Goal: Task Accomplishment & Management: Manage account settings

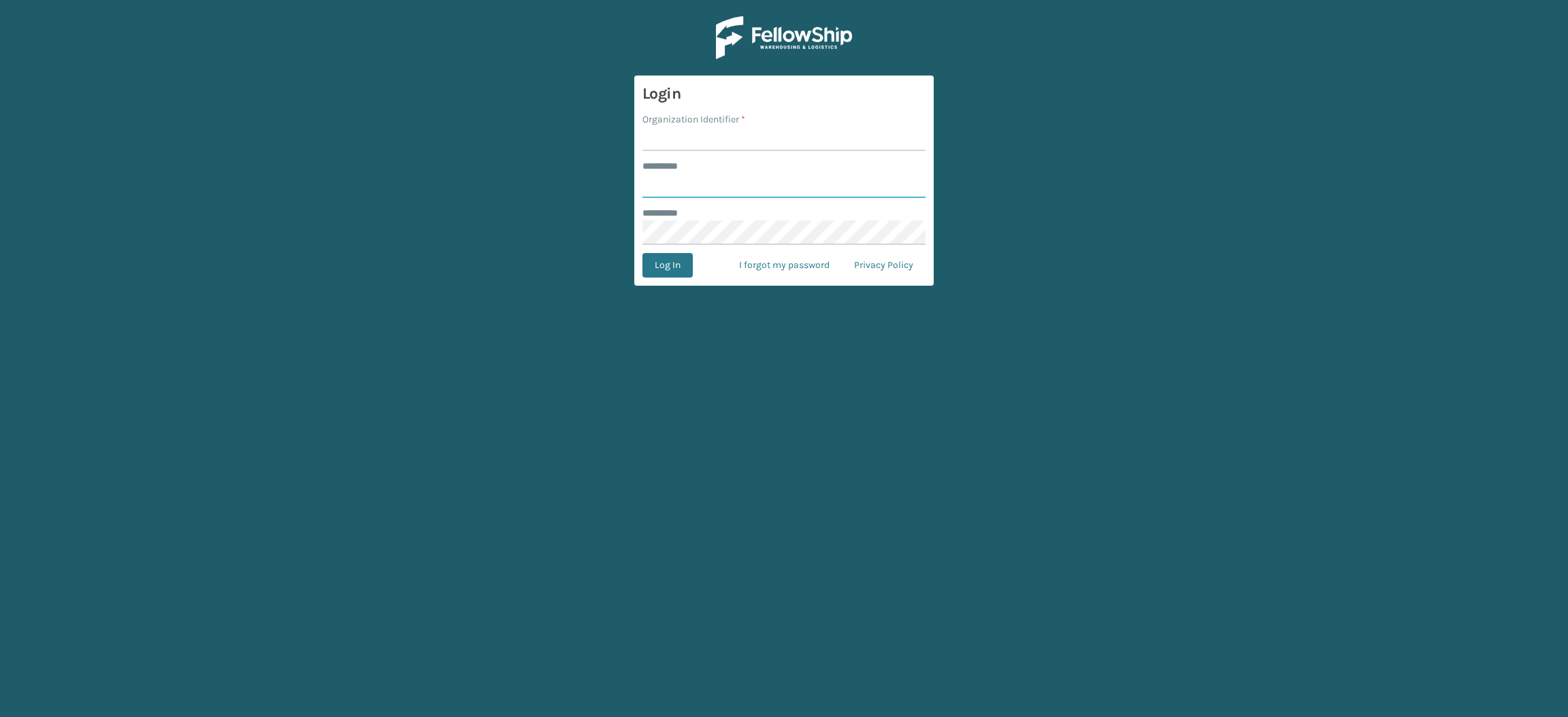
type input "**********"
click at [751, 146] on input "Organization Identifier *" at bounding box center [784, 138] width 283 height 24
type input "SuperAdminOrganization"
click at [664, 264] on button "Log In" at bounding box center [668, 265] width 51 height 24
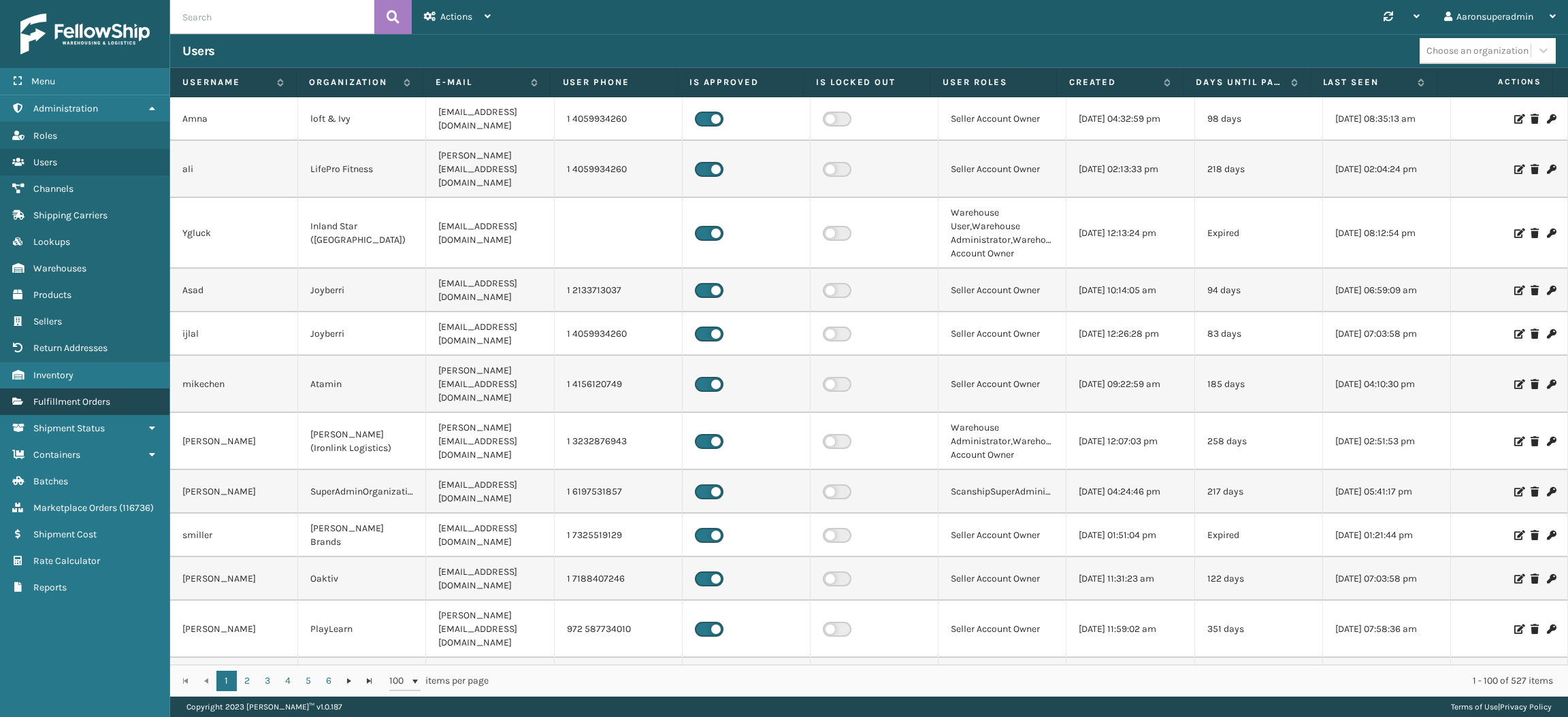
click at [48, 396] on span "Fulfillment Orders" at bounding box center [72, 402] width 77 height 11
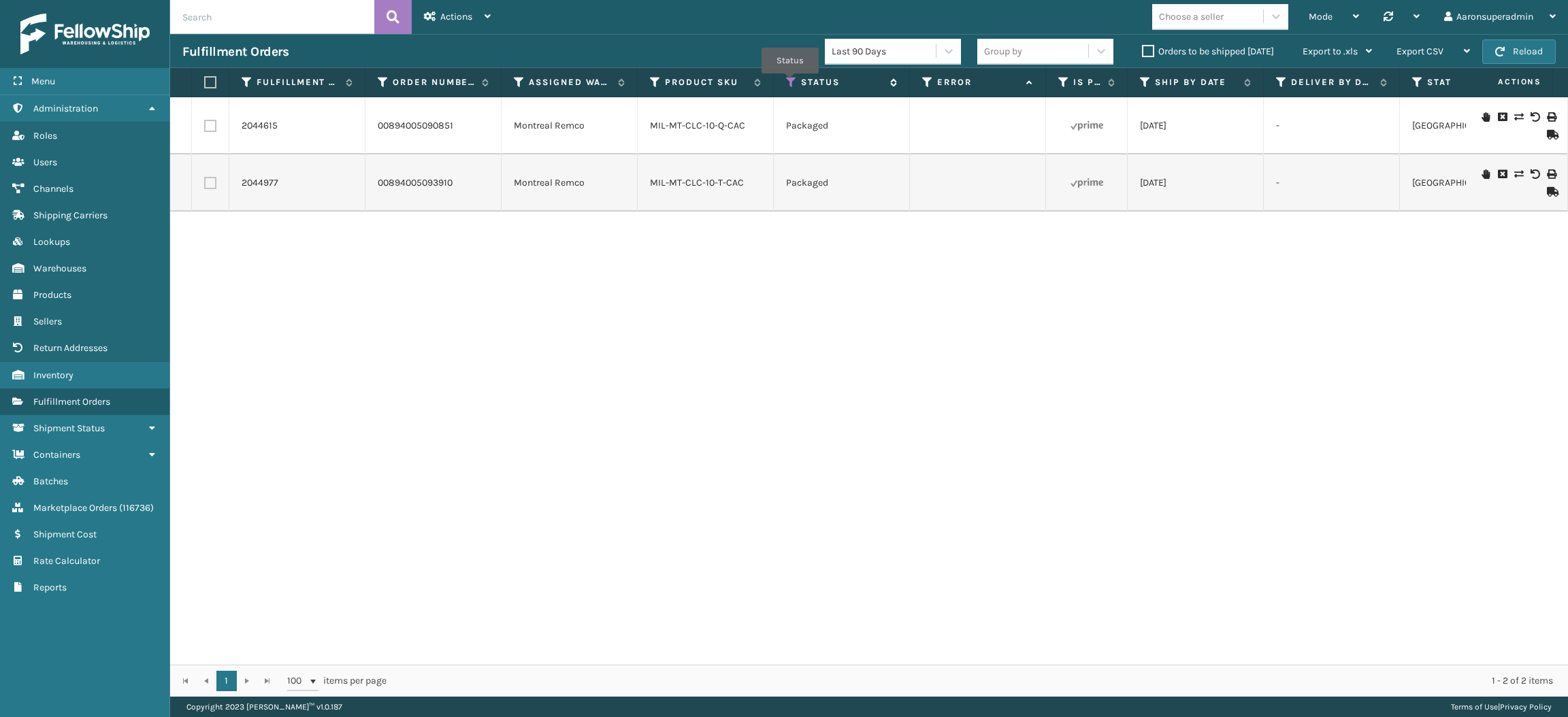
click at [790, 83] on icon at bounding box center [792, 82] width 11 height 12
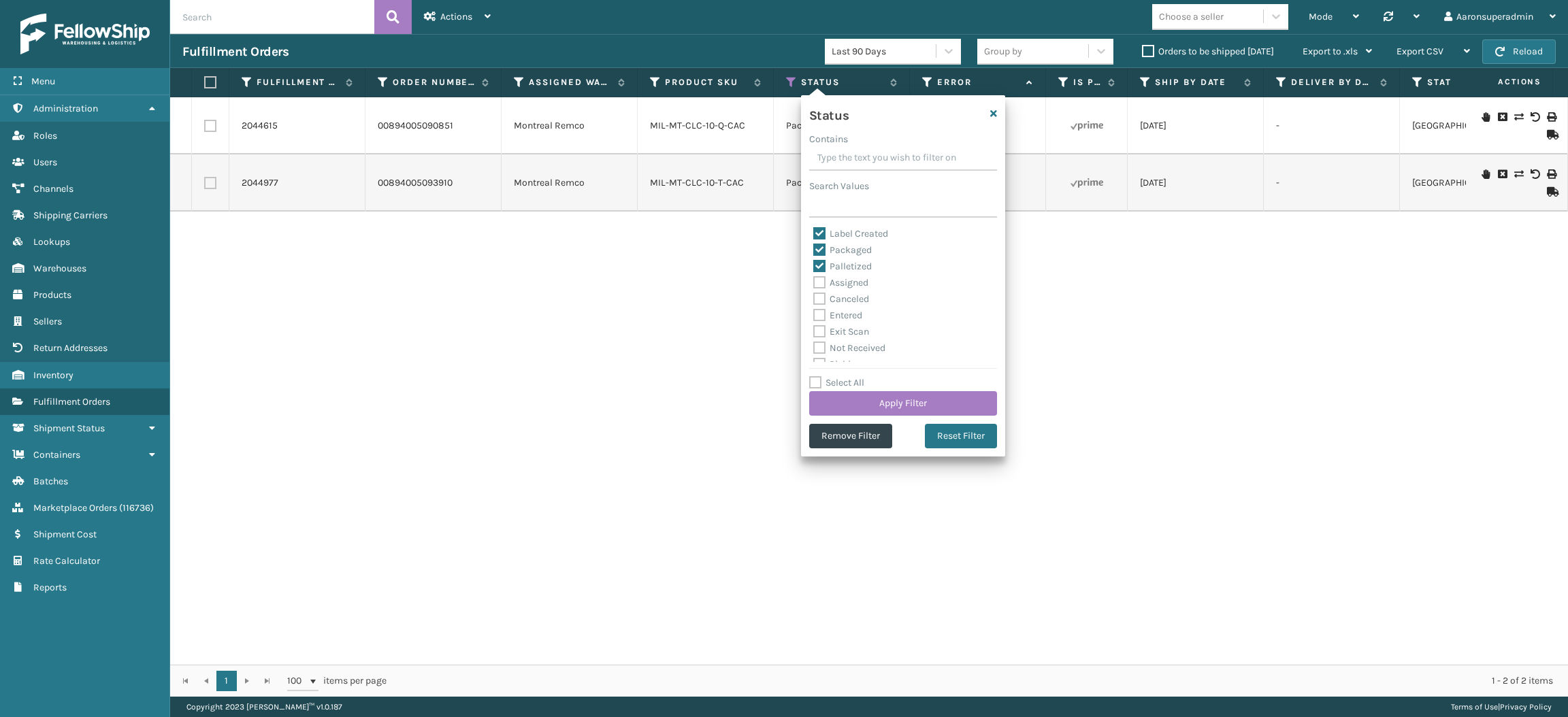
click at [675, 374] on div "2044615 00894005090851 [GEOGRAPHIC_DATA] Remco MIL-MT-CLC-10-Q-CAC Packaged [DA…" at bounding box center [869, 380] width 1398 height 567
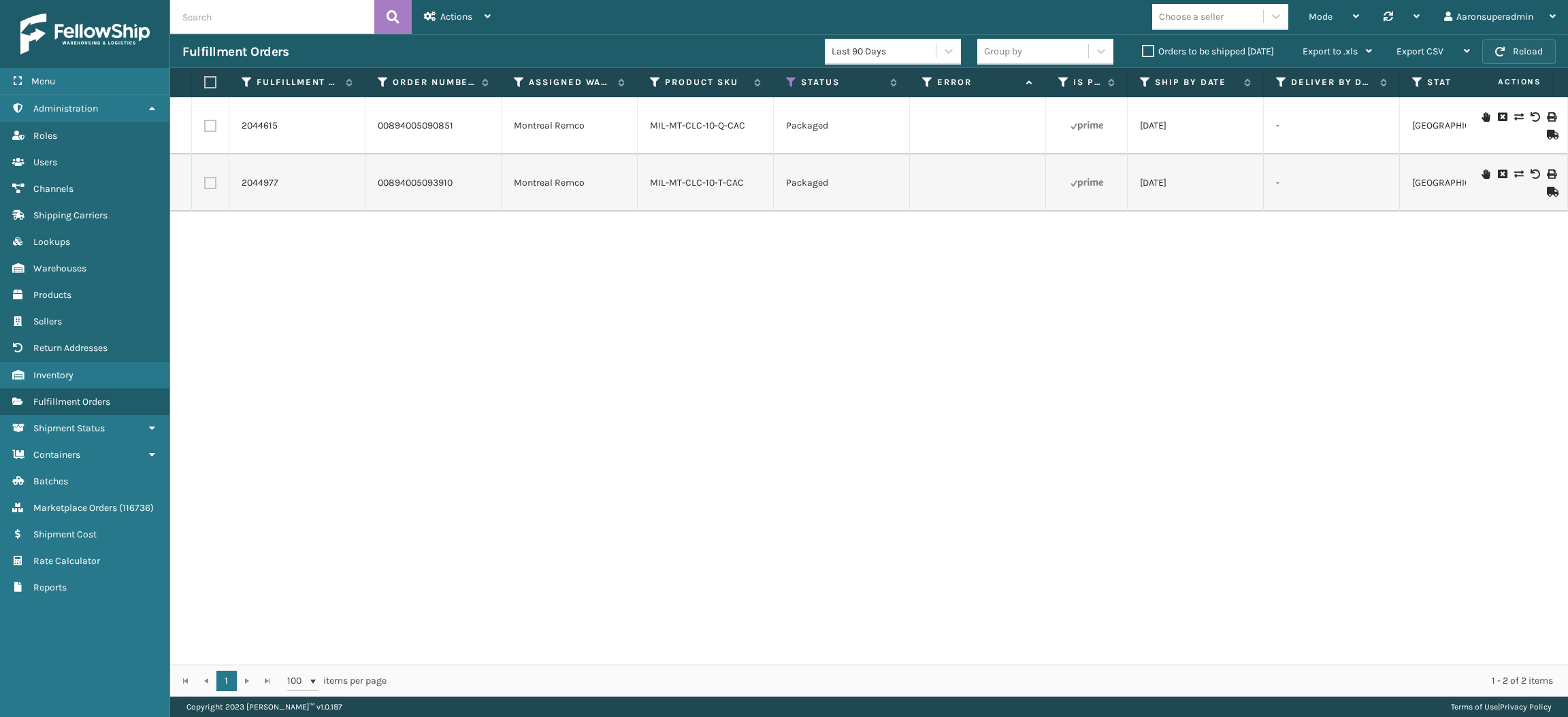
click at [1499, 53] on span "button" at bounding box center [1500, 52] width 9 height 9
click at [797, 81] on div "Status" at bounding box center [841, 82] width 111 height 12
click at [787, 92] on th "Status" at bounding box center [841, 82] width 136 height 29
click at [788, 84] on icon at bounding box center [792, 82] width 11 height 12
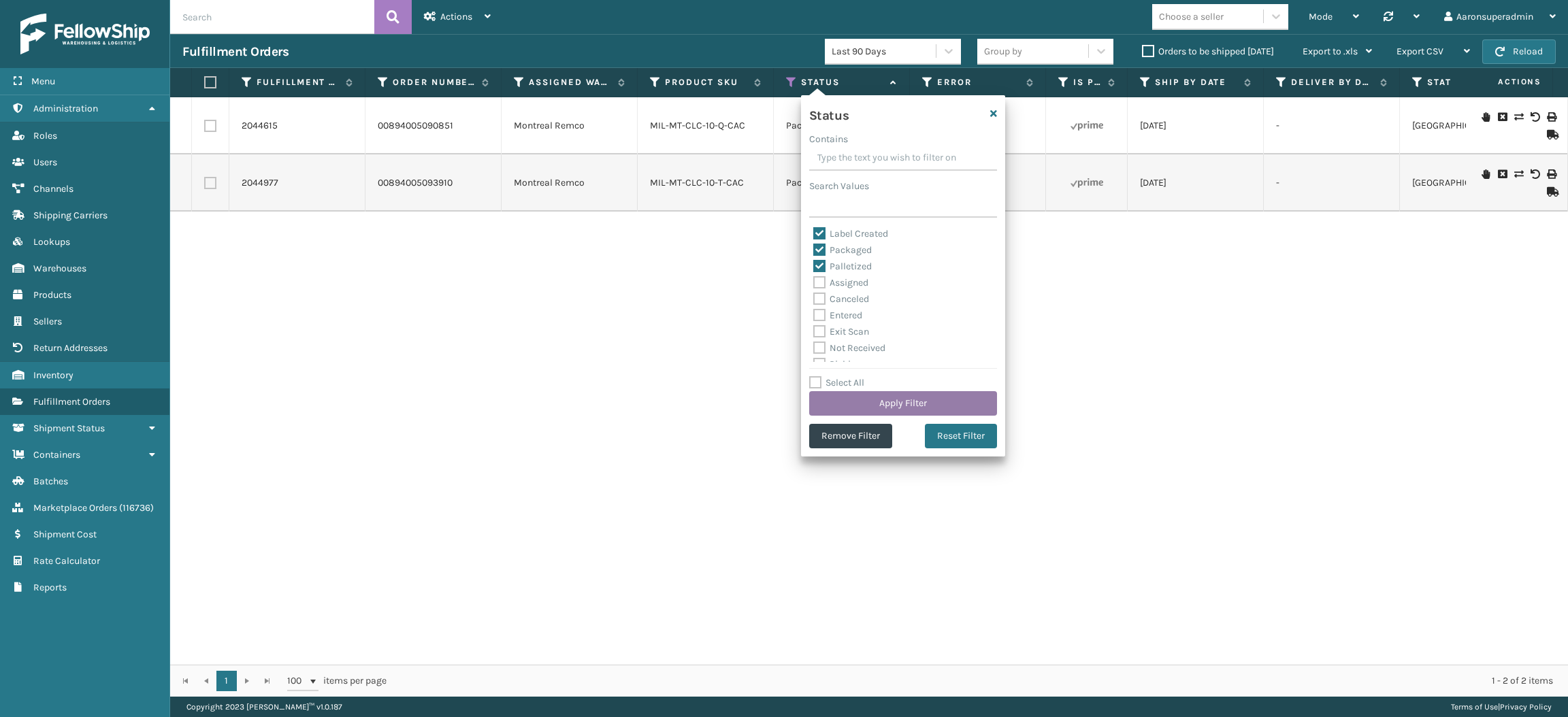
click at [850, 400] on button "Apply Filter" at bounding box center [904, 404] width 188 height 24
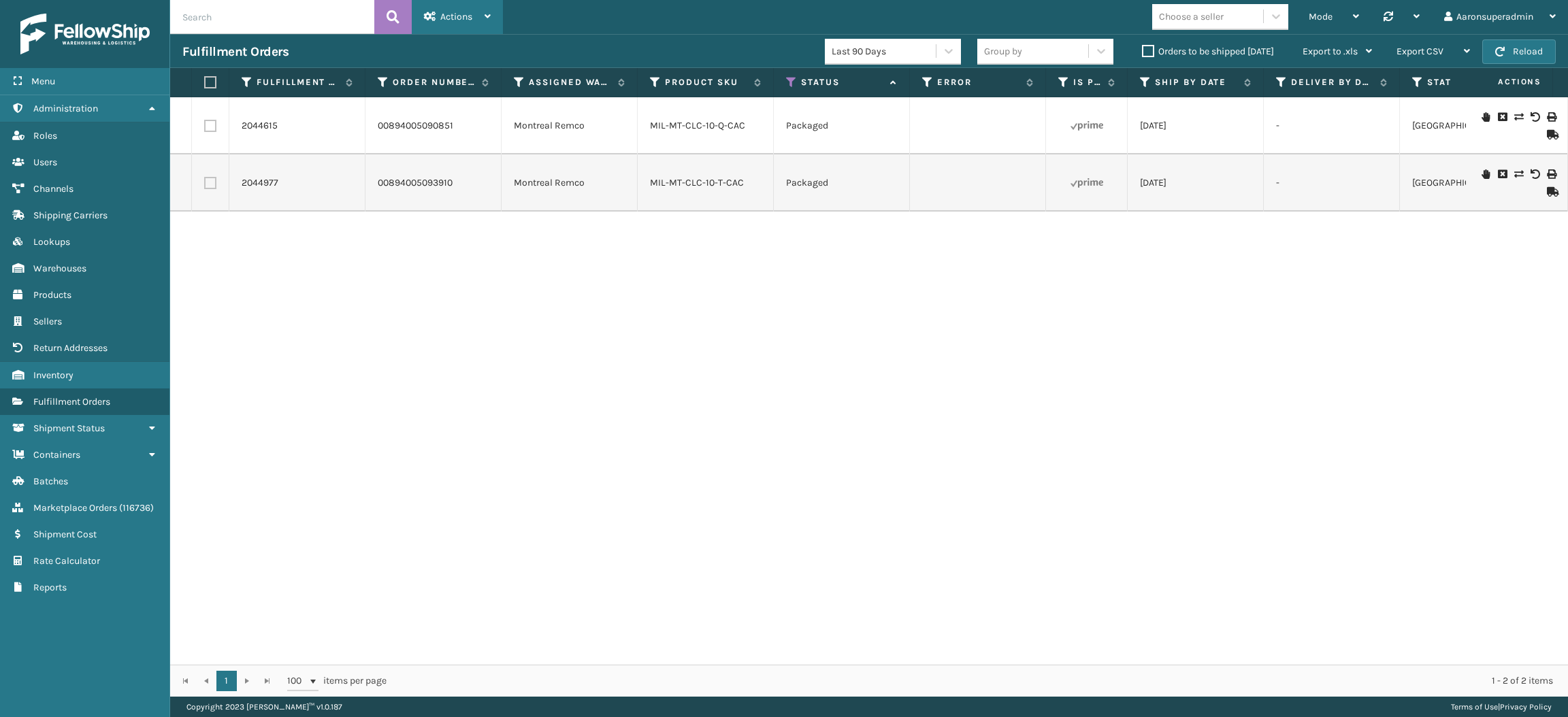
click at [461, 24] on div "Actions" at bounding box center [456, 17] width 67 height 34
click at [1144, 48] on label "Orders to be shipped [DATE]" at bounding box center [1208, 51] width 132 height 11
click at [1143, 48] on input "Orders to be shipped [DATE]" at bounding box center [1142, 47] width 1 height 8
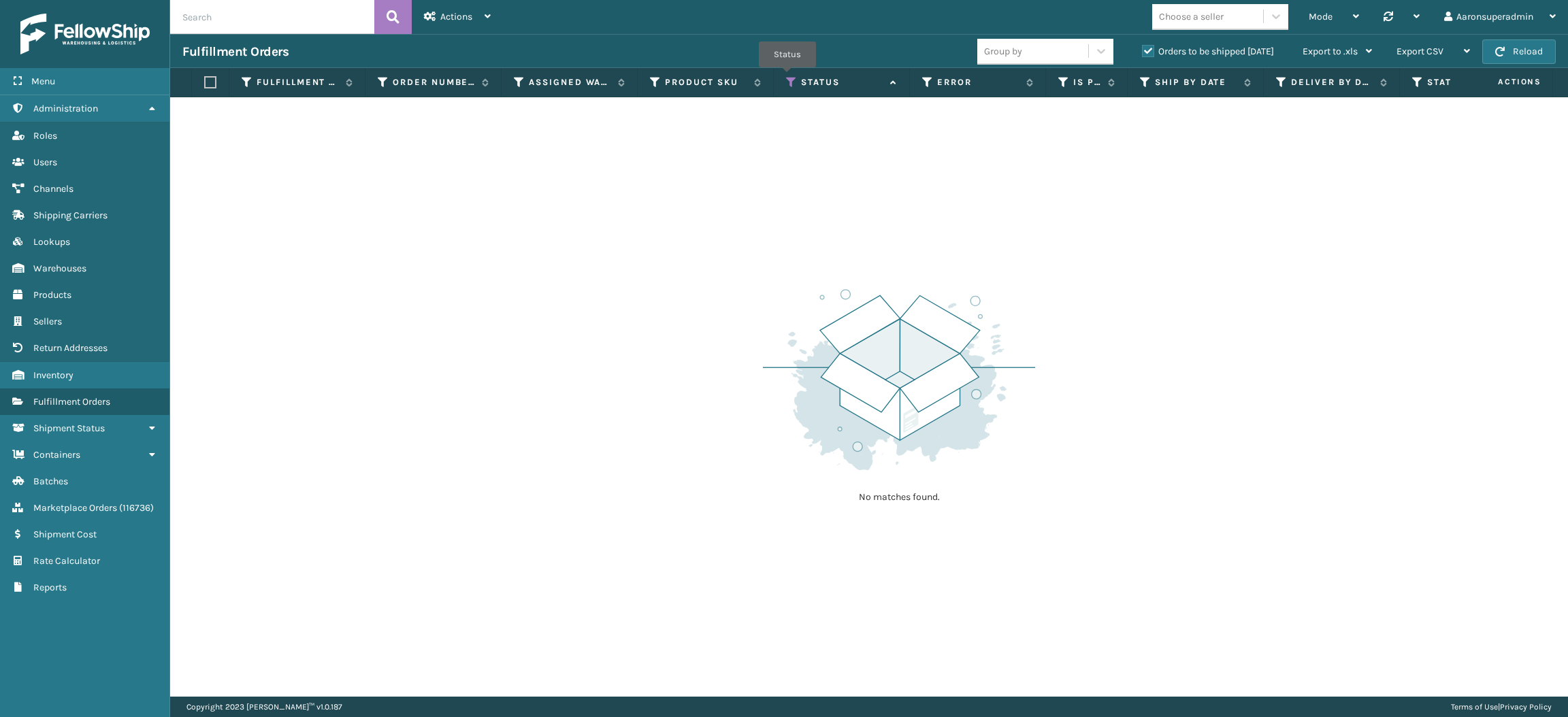
click at [788, 77] on icon at bounding box center [792, 82] width 11 height 12
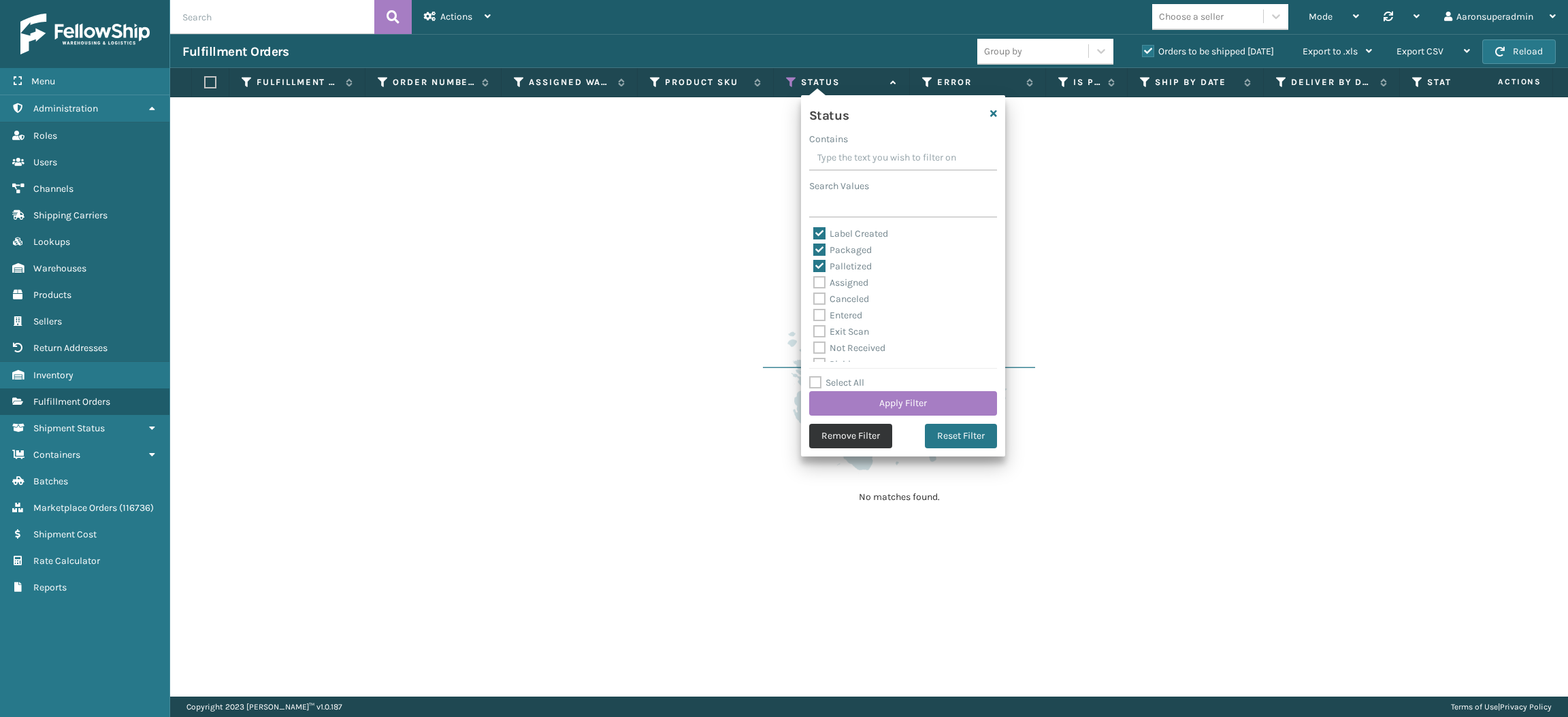
click at [837, 434] on button "Remove Filter" at bounding box center [851, 436] width 83 height 24
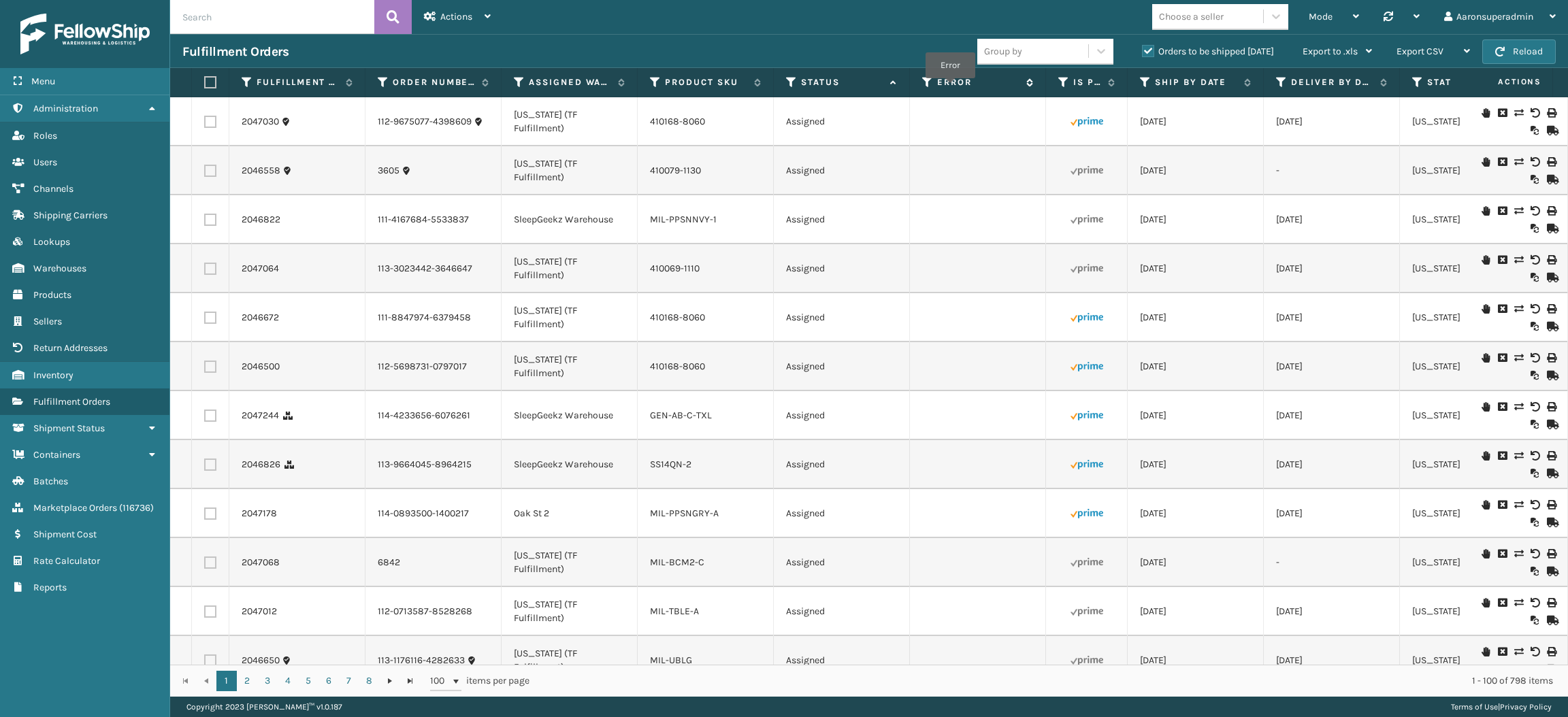
click at [950, 86] on label "Error" at bounding box center [978, 82] width 82 height 12
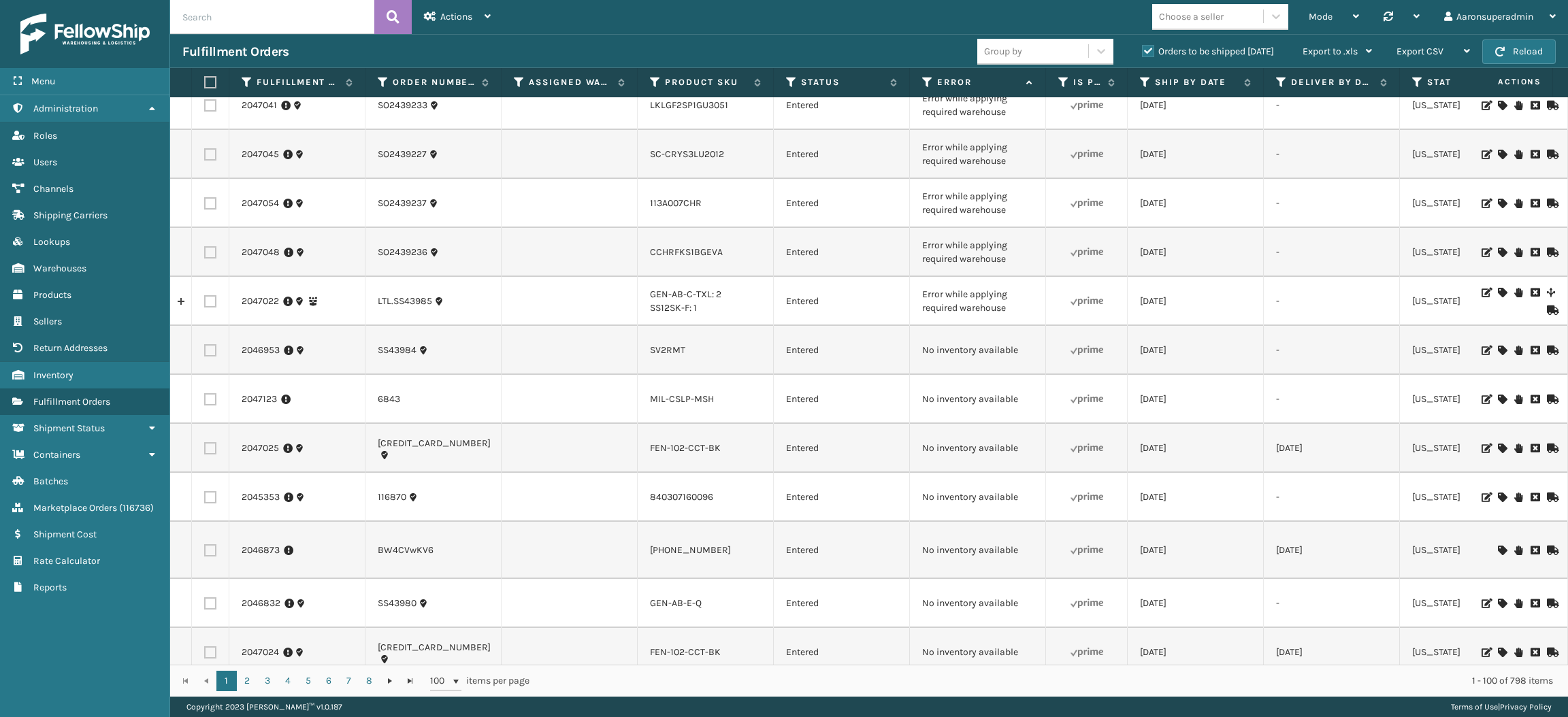
scroll to position [26, 0]
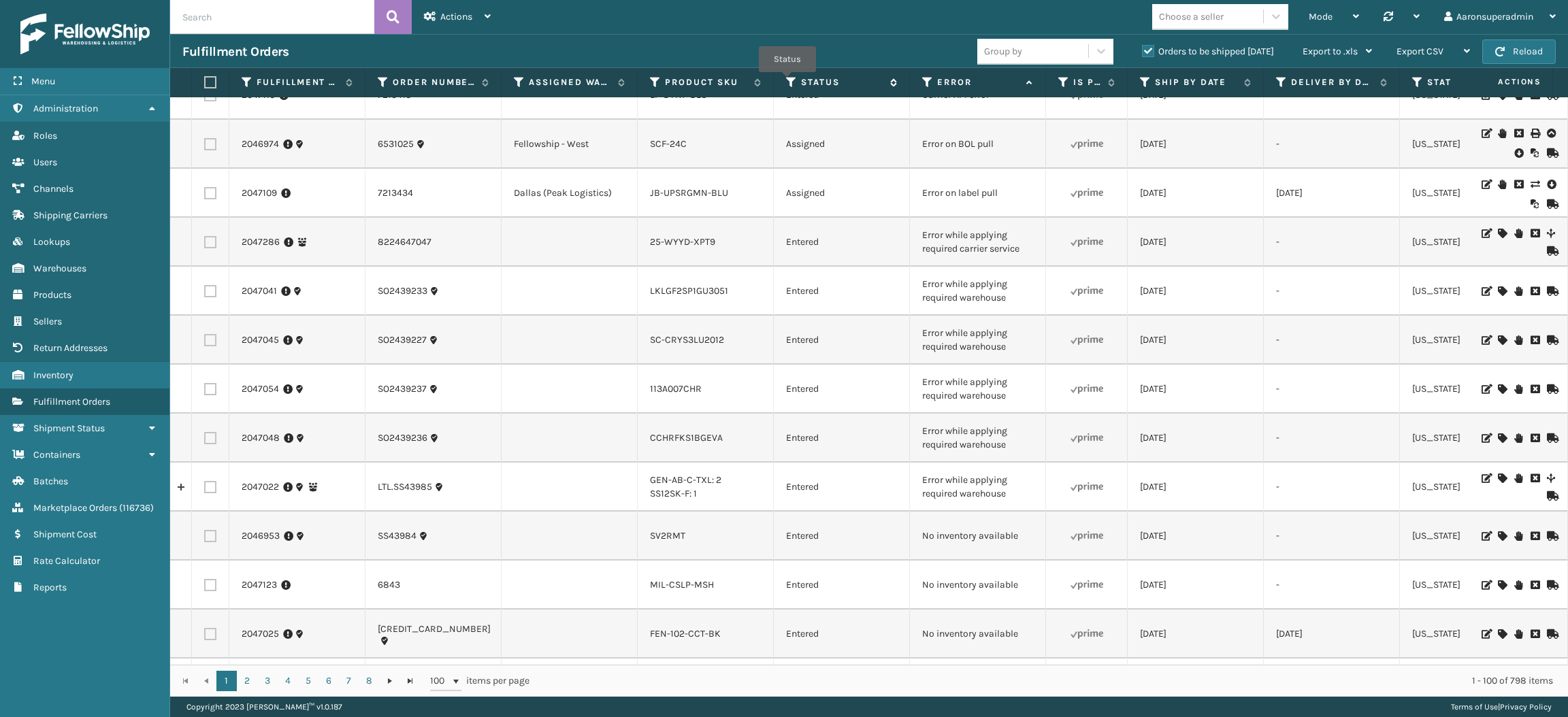
click at [789, 82] on icon at bounding box center [792, 82] width 11 height 12
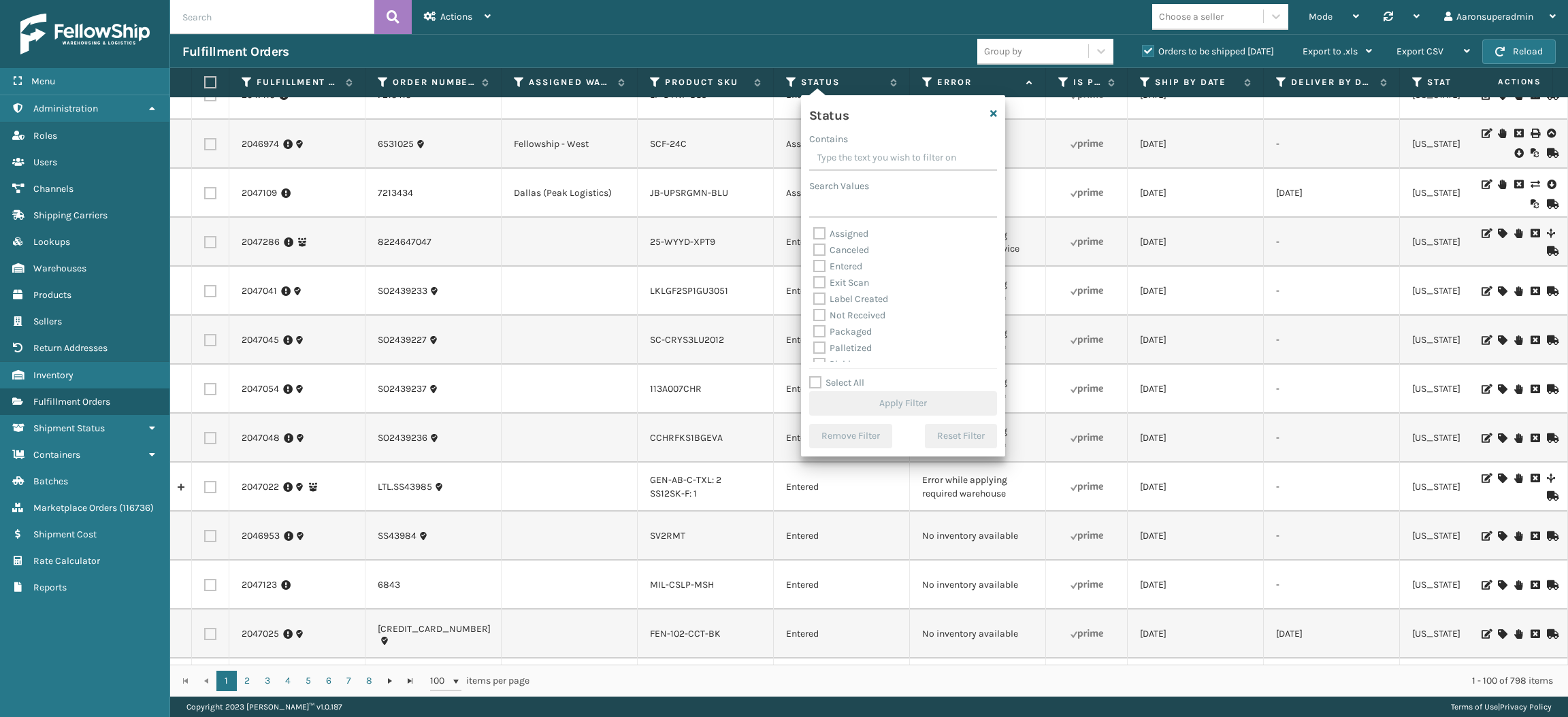
click at [844, 329] on label "Packaged" at bounding box center [842, 331] width 58 height 11
click at [814, 329] on input "Packaged" at bounding box center [813, 327] width 1 height 8
checkbox input "true"
click at [838, 349] on label "Palletized" at bounding box center [842, 348] width 58 height 11
click at [814, 349] on input "Palletized" at bounding box center [813, 344] width 1 height 8
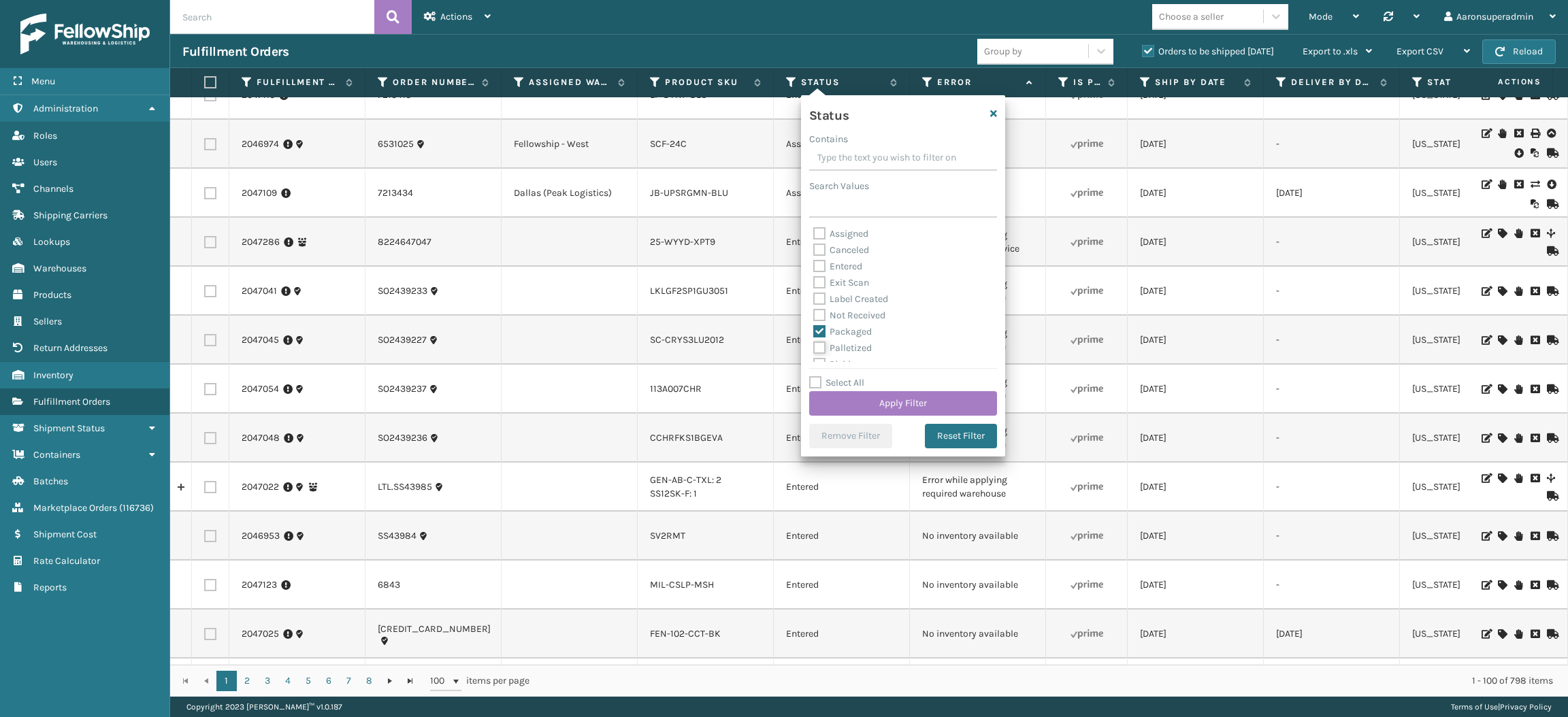
checkbox input "true"
click at [847, 304] on label "Label Created" at bounding box center [851, 299] width 75 height 11
click at [814, 300] on input "Label Created" at bounding box center [813, 295] width 1 height 8
checkbox input "true"
click at [844, 391] on button "Apply Filter" at bounding box center [904, 404] width 188 height 24
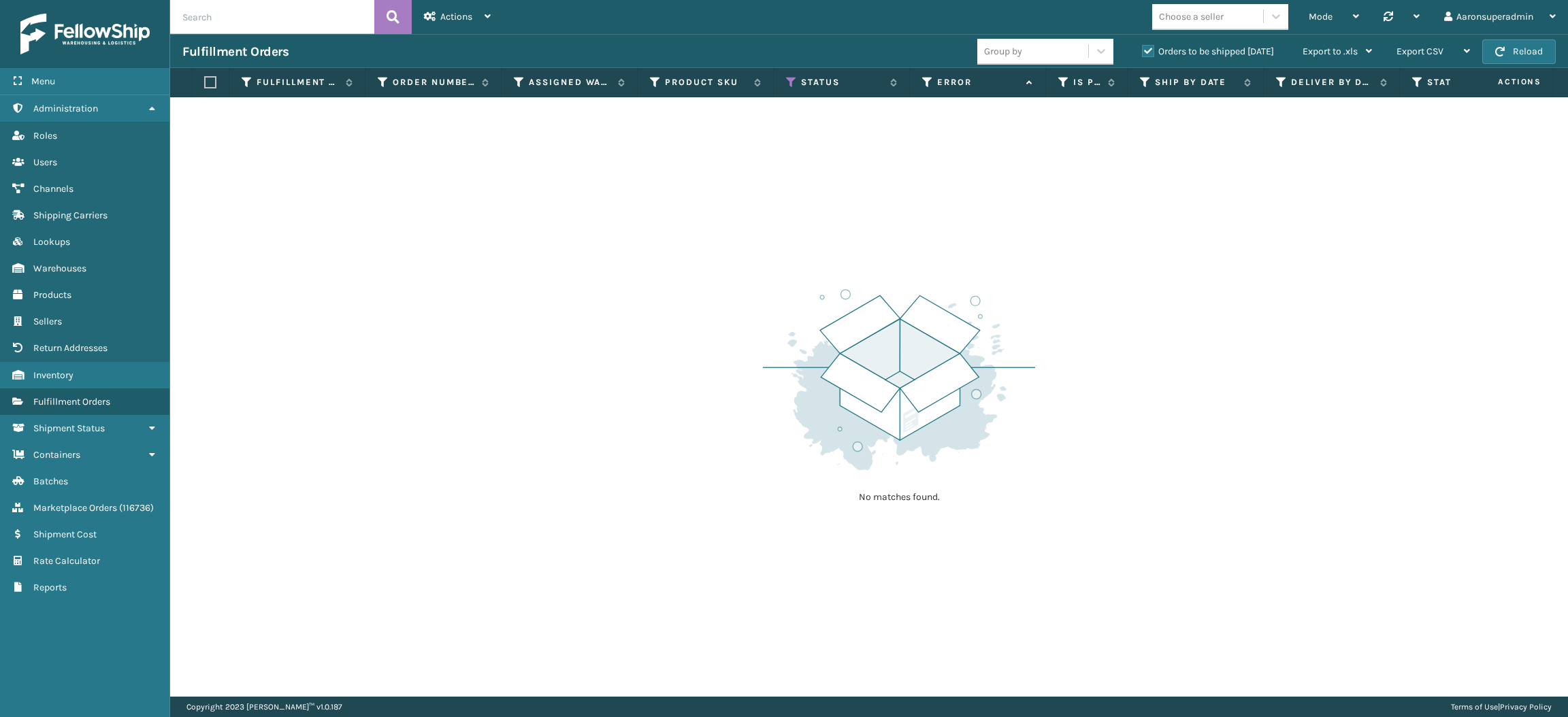
click at [1143, 51] on label "Orders to be shipped [DATE]" at bounding box center [1208, 51] width 132 height 11
click at [1143, 51] on input "Orders to be shipped [DATE]" at bounding box center [1142, 47] width 1 height 8
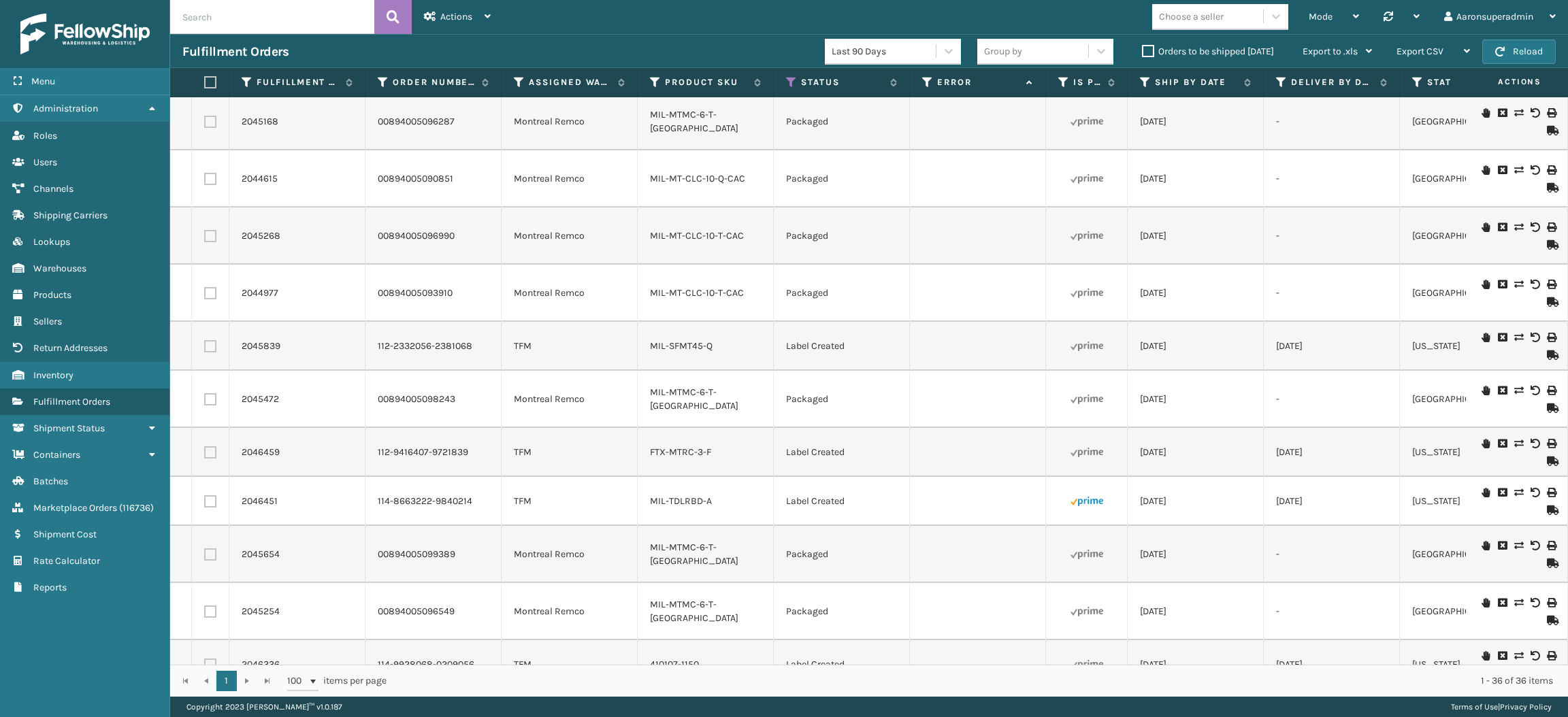
scroll to position [1210, 0]
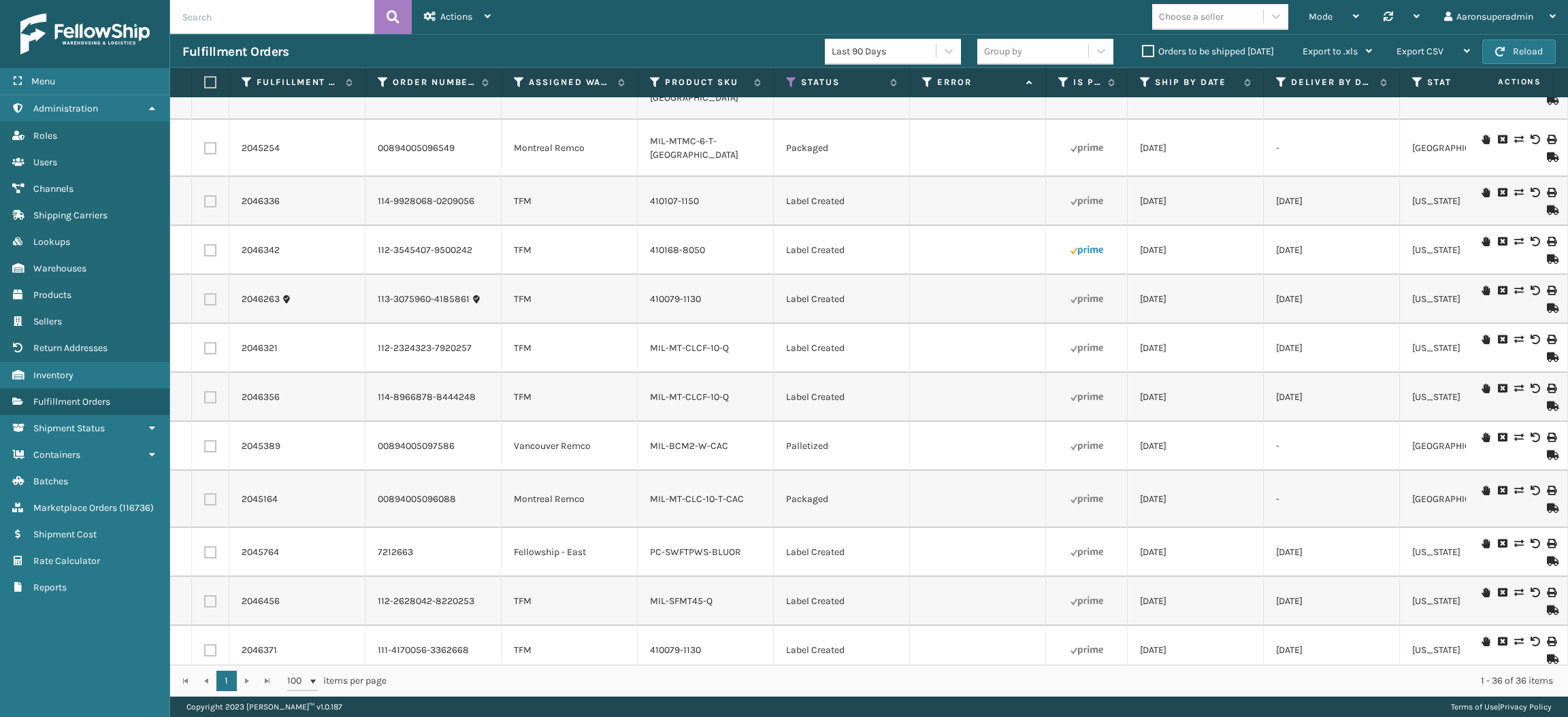
click at [204, 80] on label at bounding box center [208, 82] width 8 height 12
click at [204, 80] on input "checkbox" at bounding box center [204, 82] width 1 height 8
checkbox input "true"
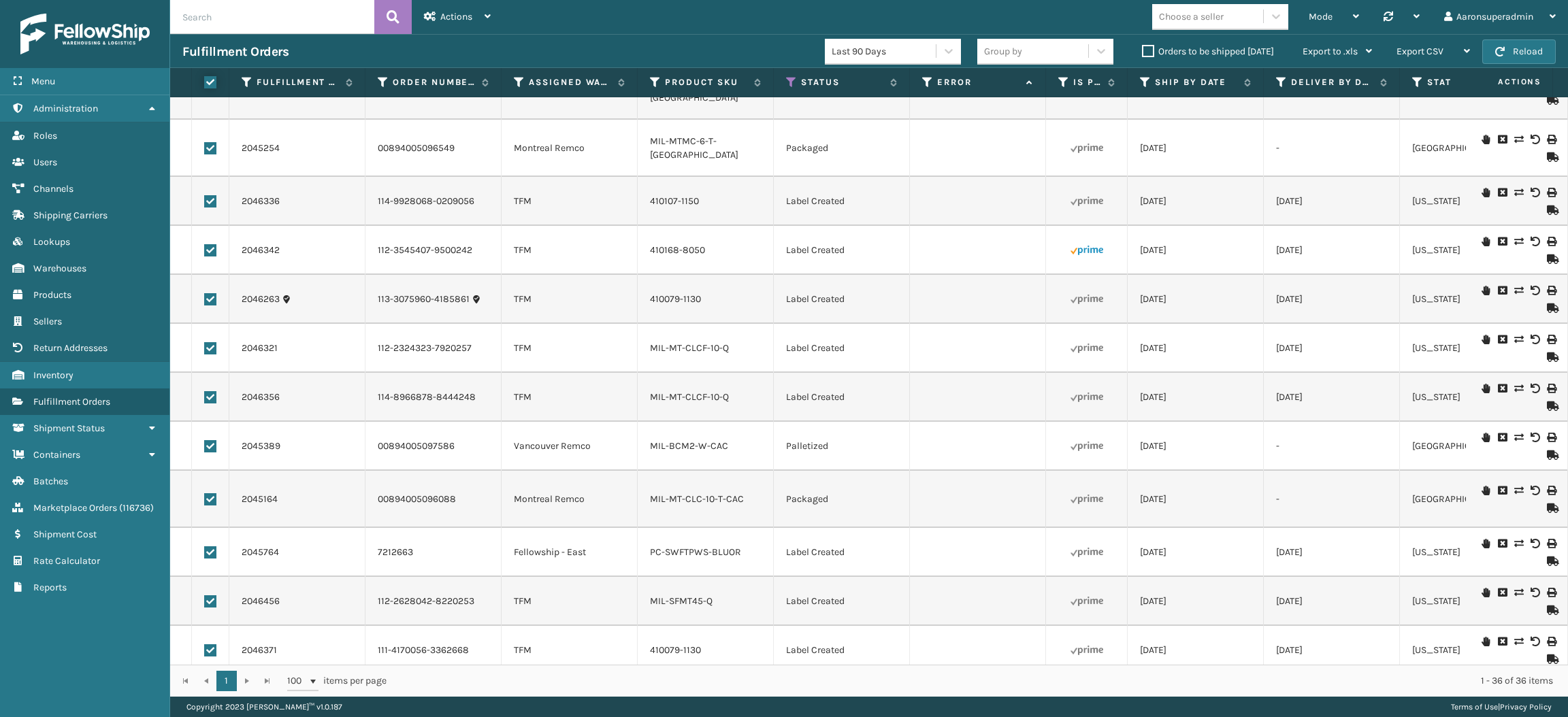
checkbox input "true"
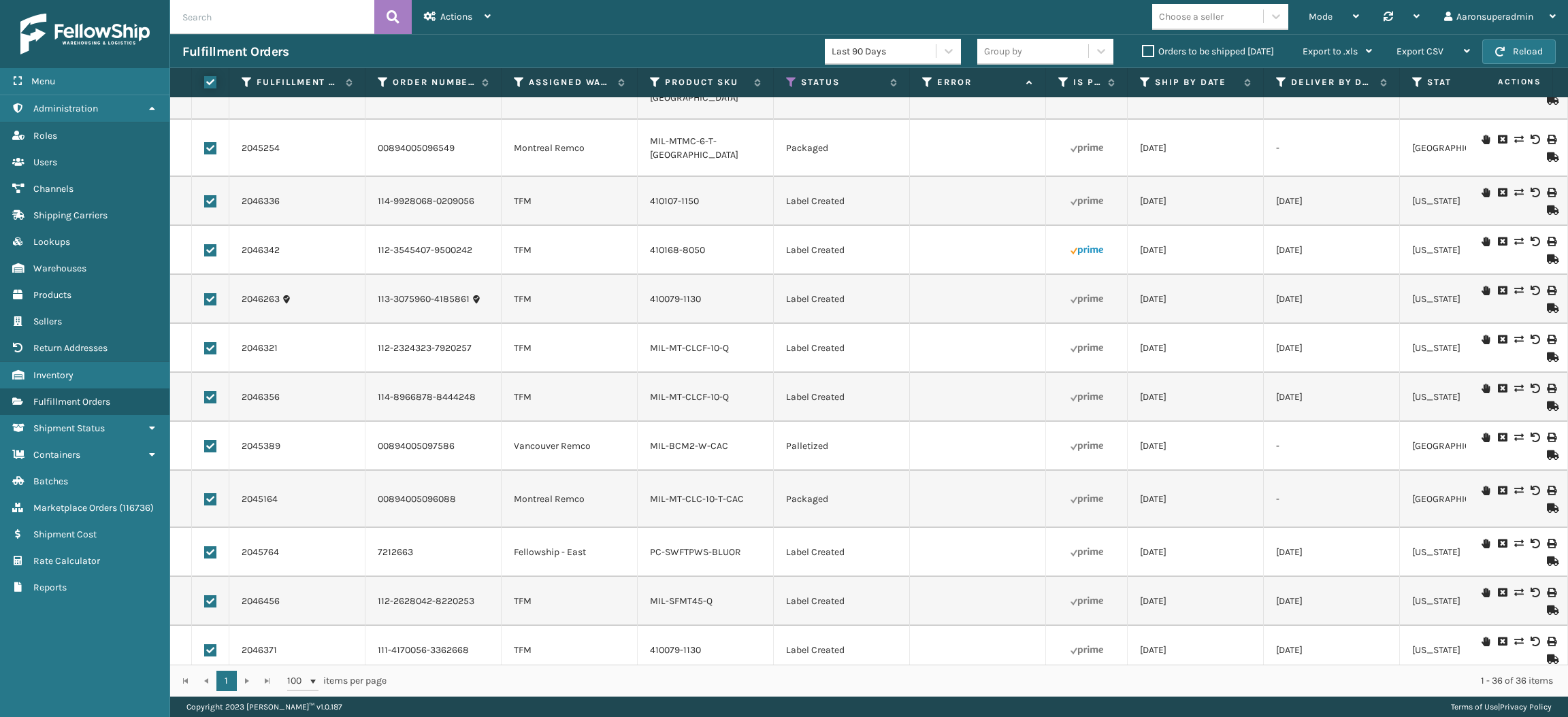
checkbox input "true"
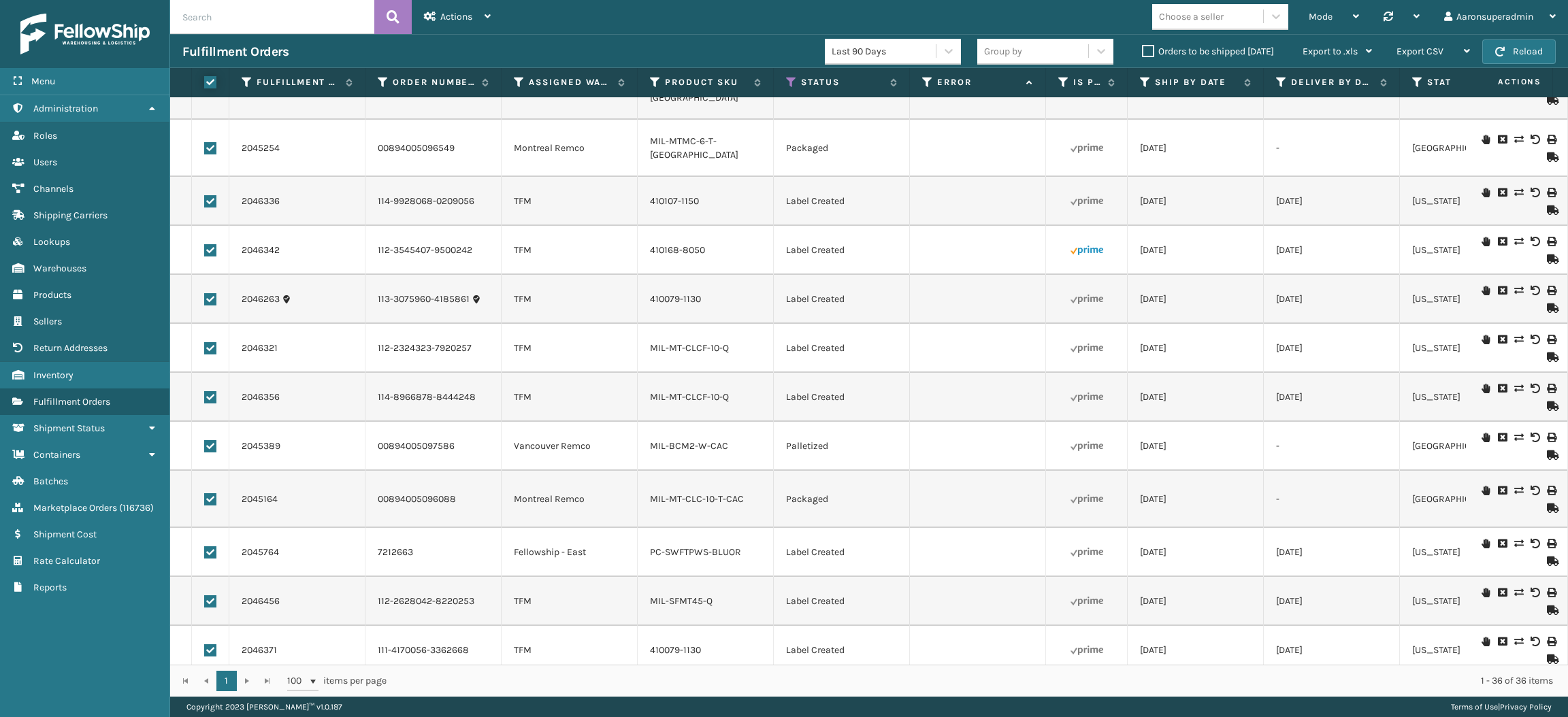
checkbox input "true"
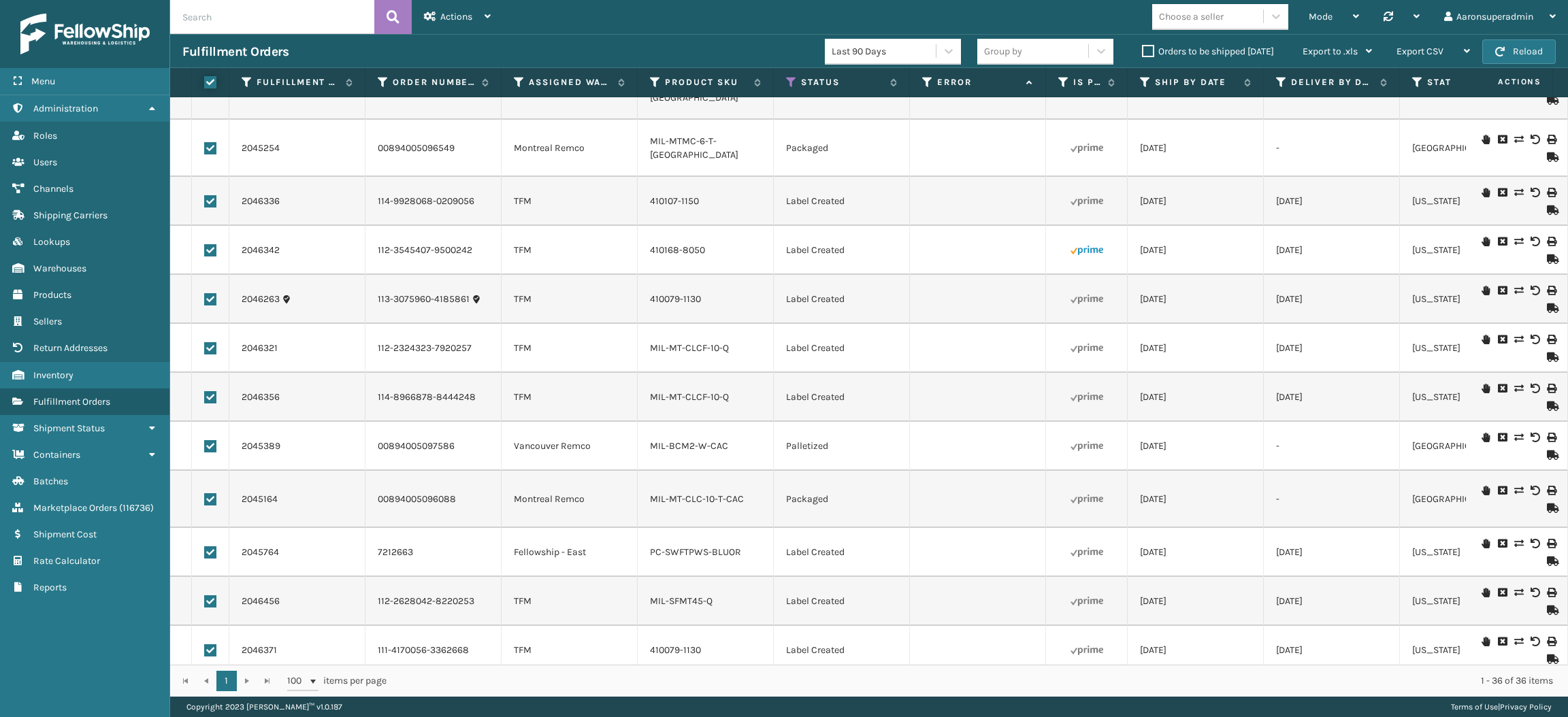
checkbox input "true"
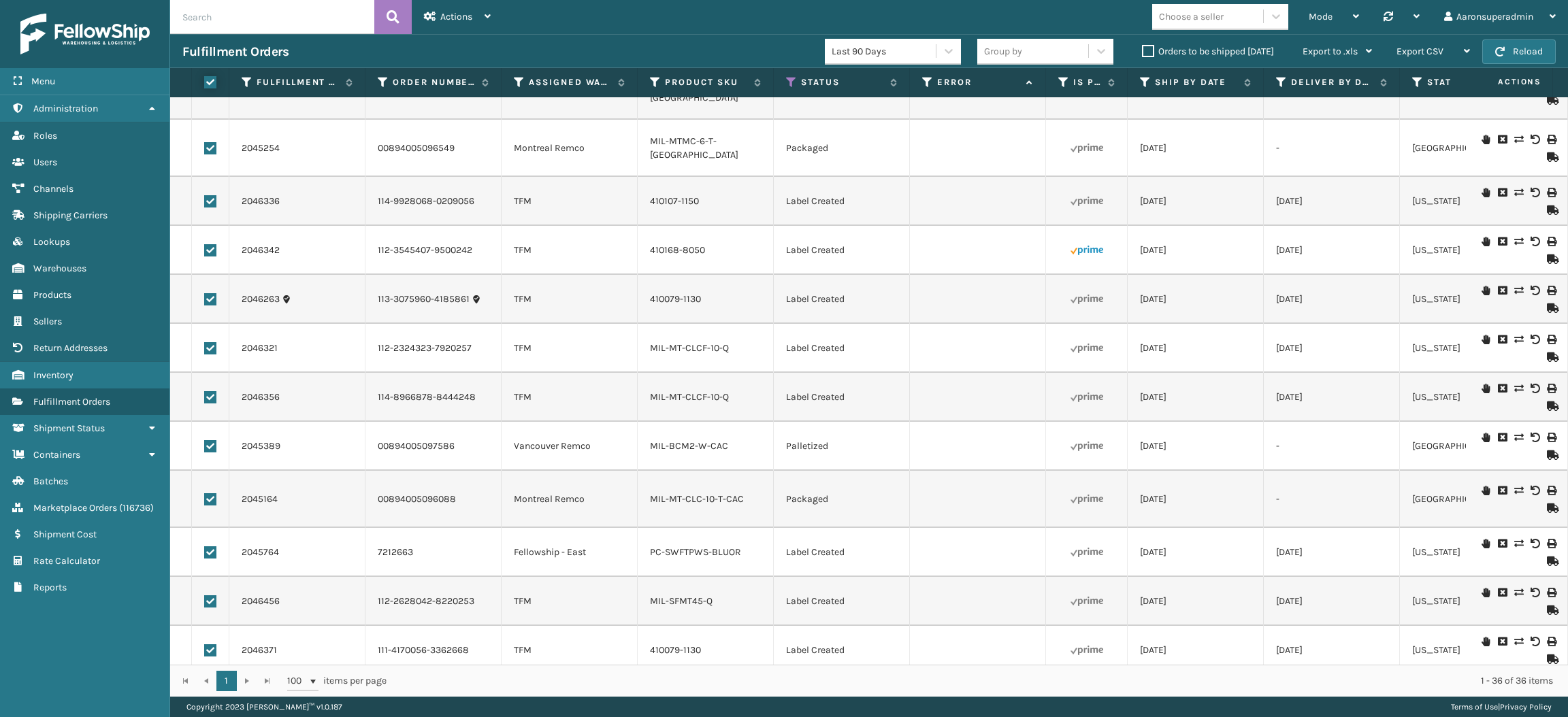
checkbox input "true"
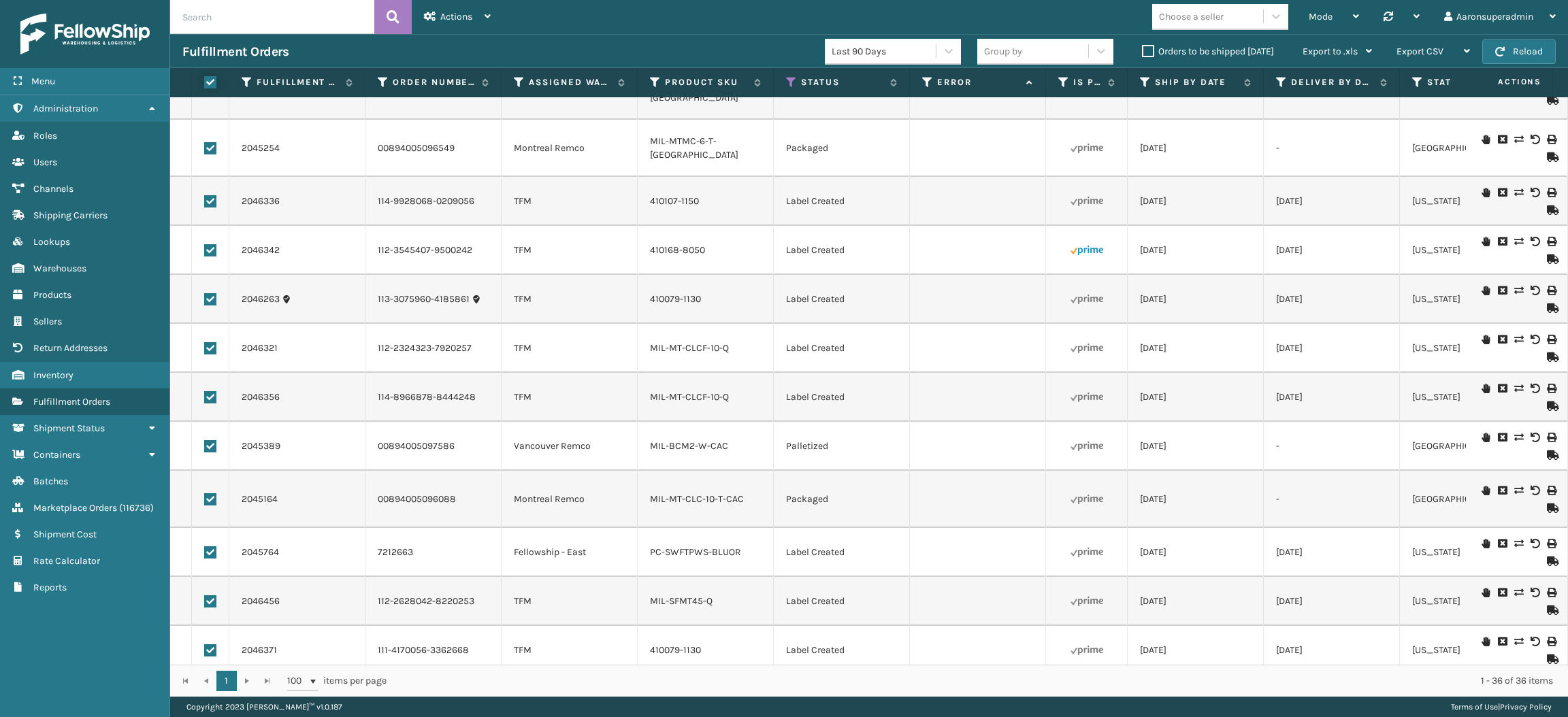
checkbox input "true"
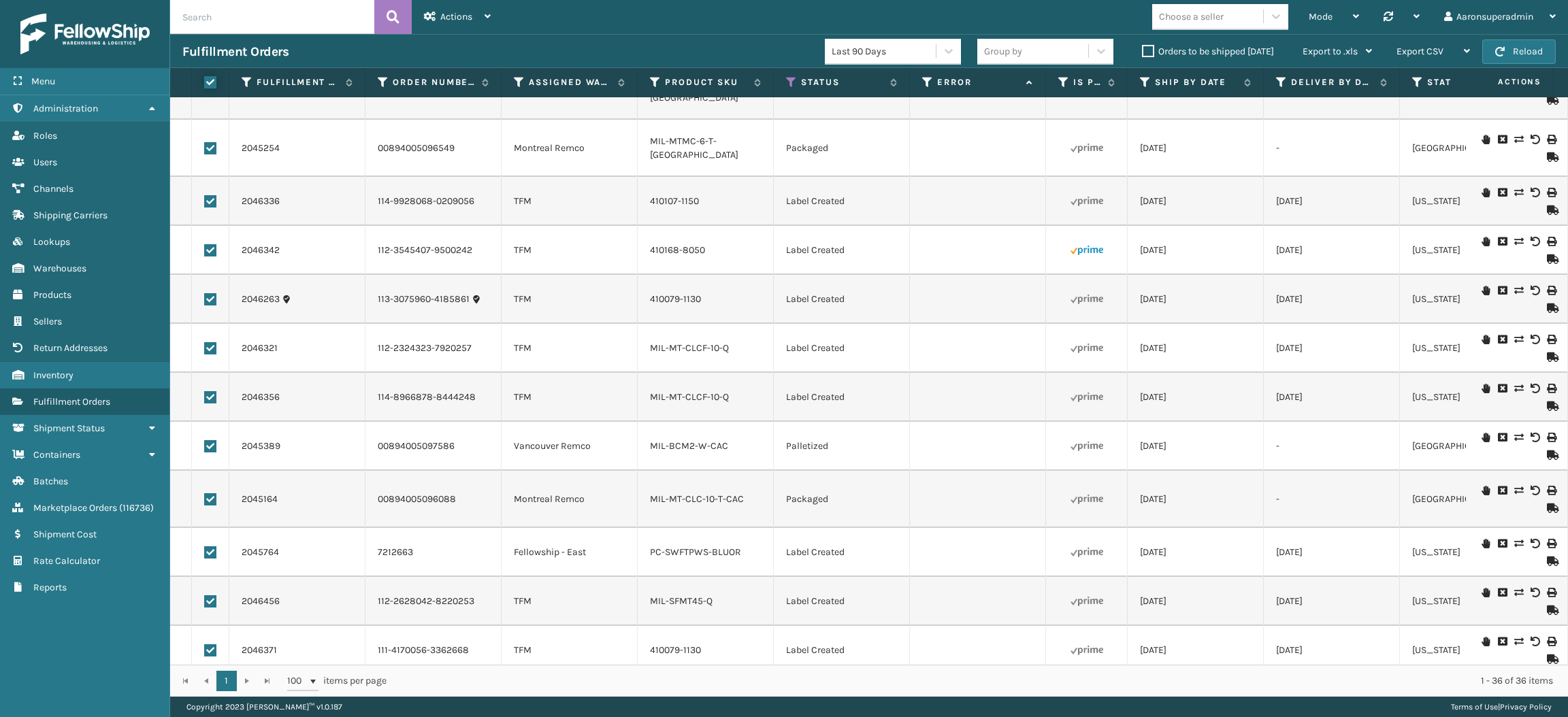
checkbox input "true"
click at [1079, 57] on div "Bulk Actions" at bounding box center [1077, 52] width 80 height 34
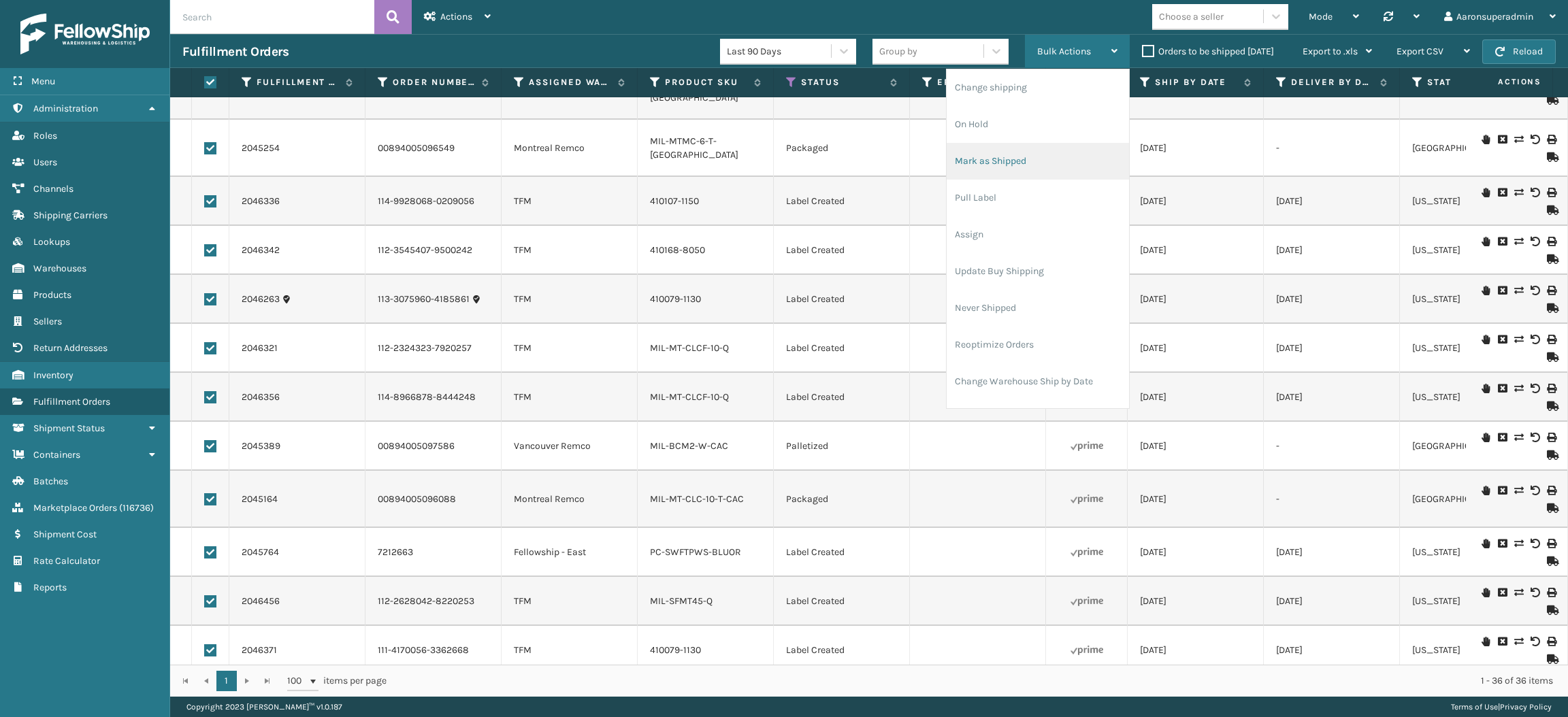
click at [1012, 149] on li "Mark as Shipped" at bounding box center [1038, 161] width 183 height 37
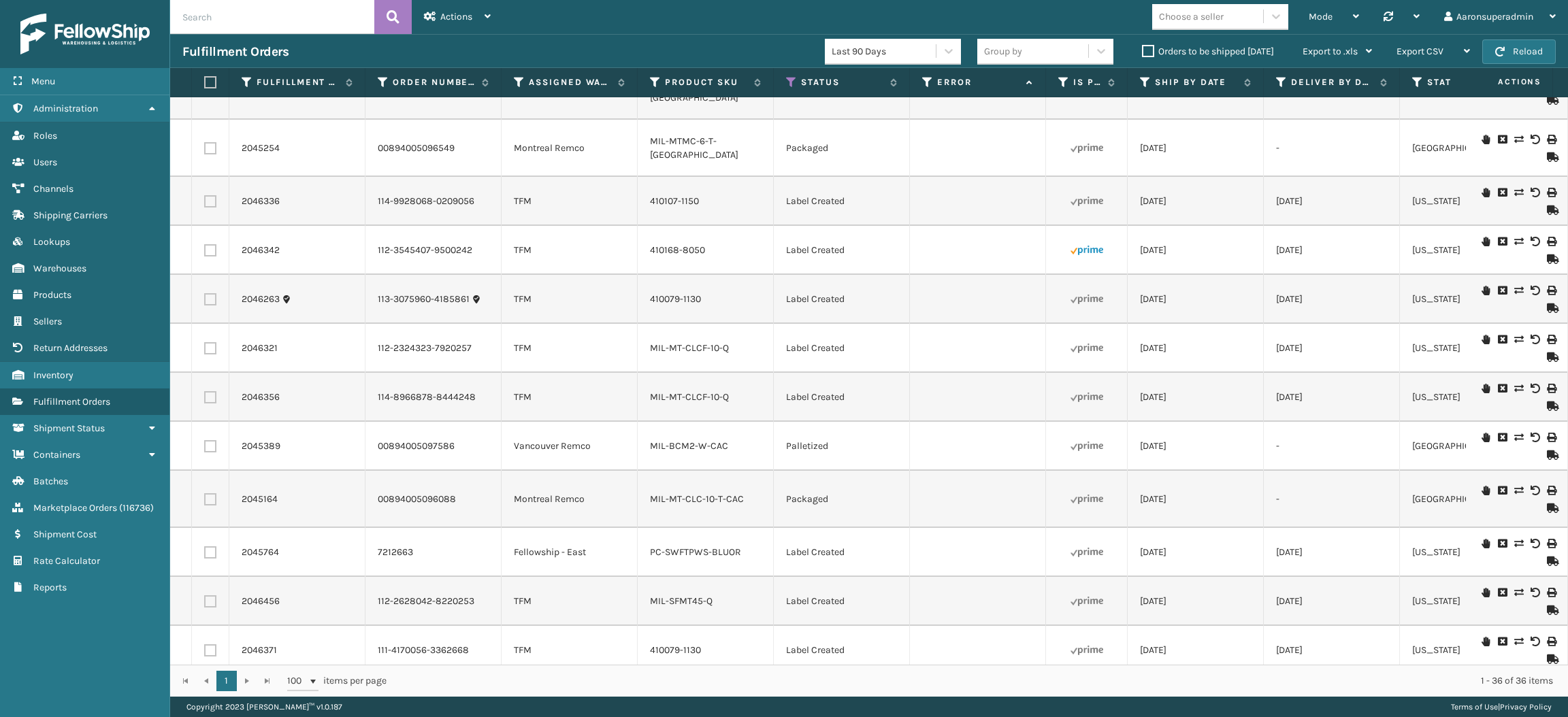
checkbox input "false"
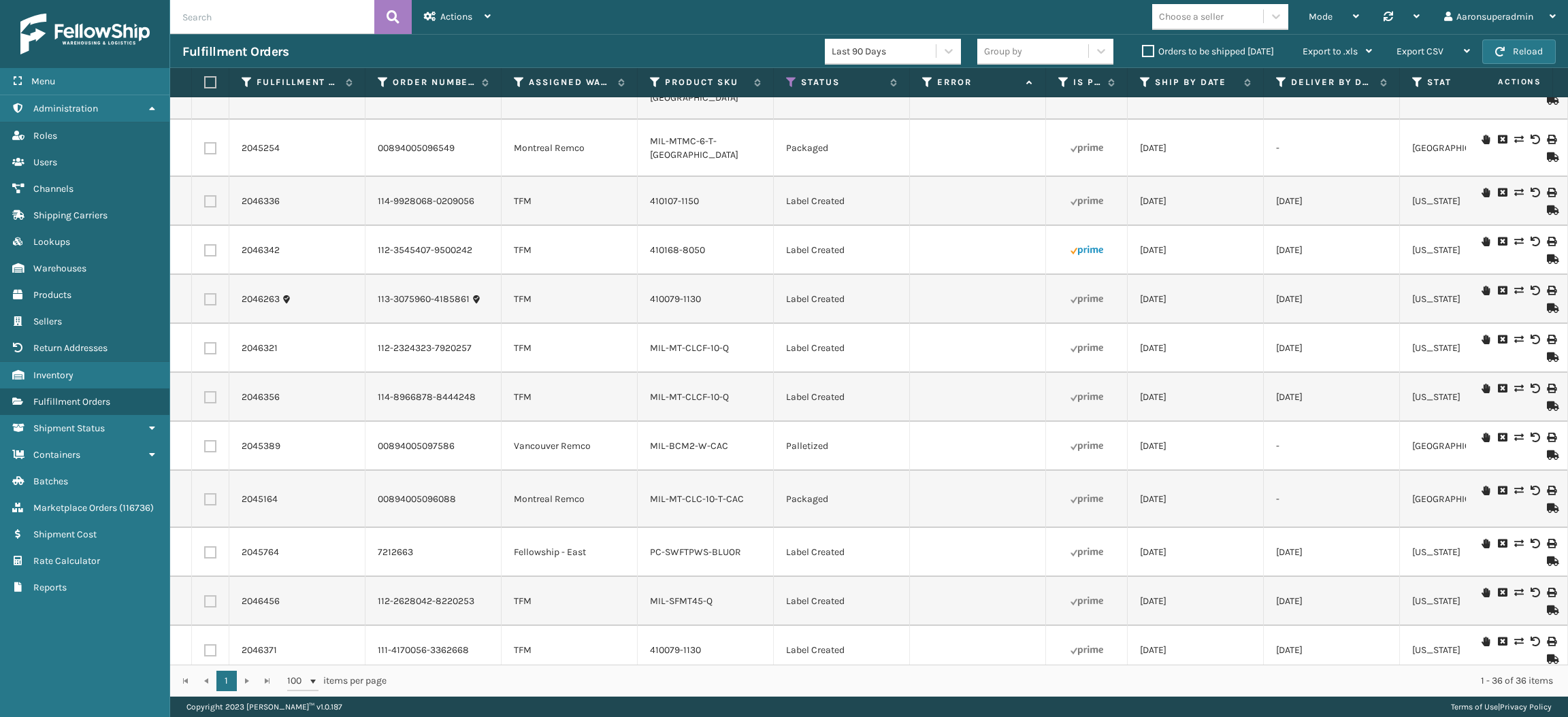
checkbox input "false"
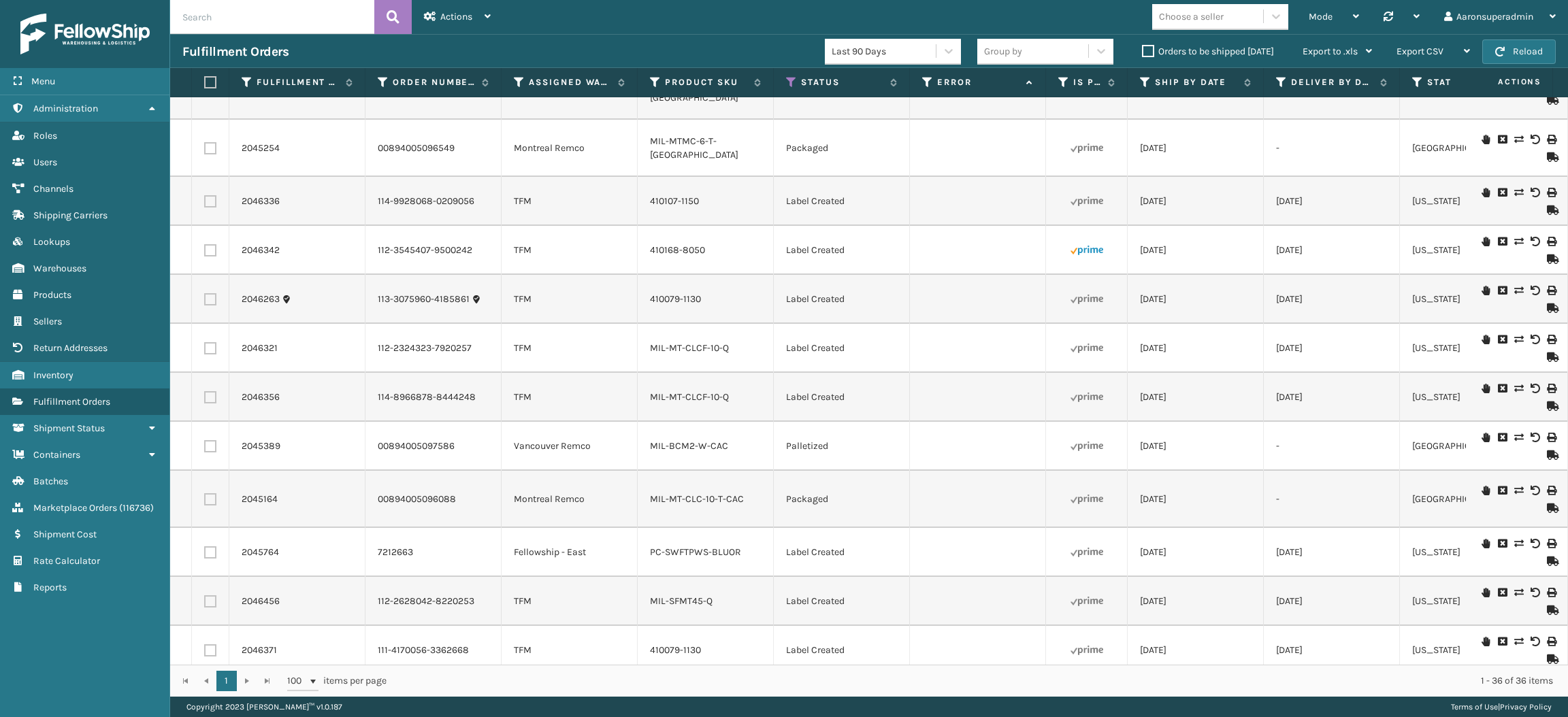
checkbox input "false"
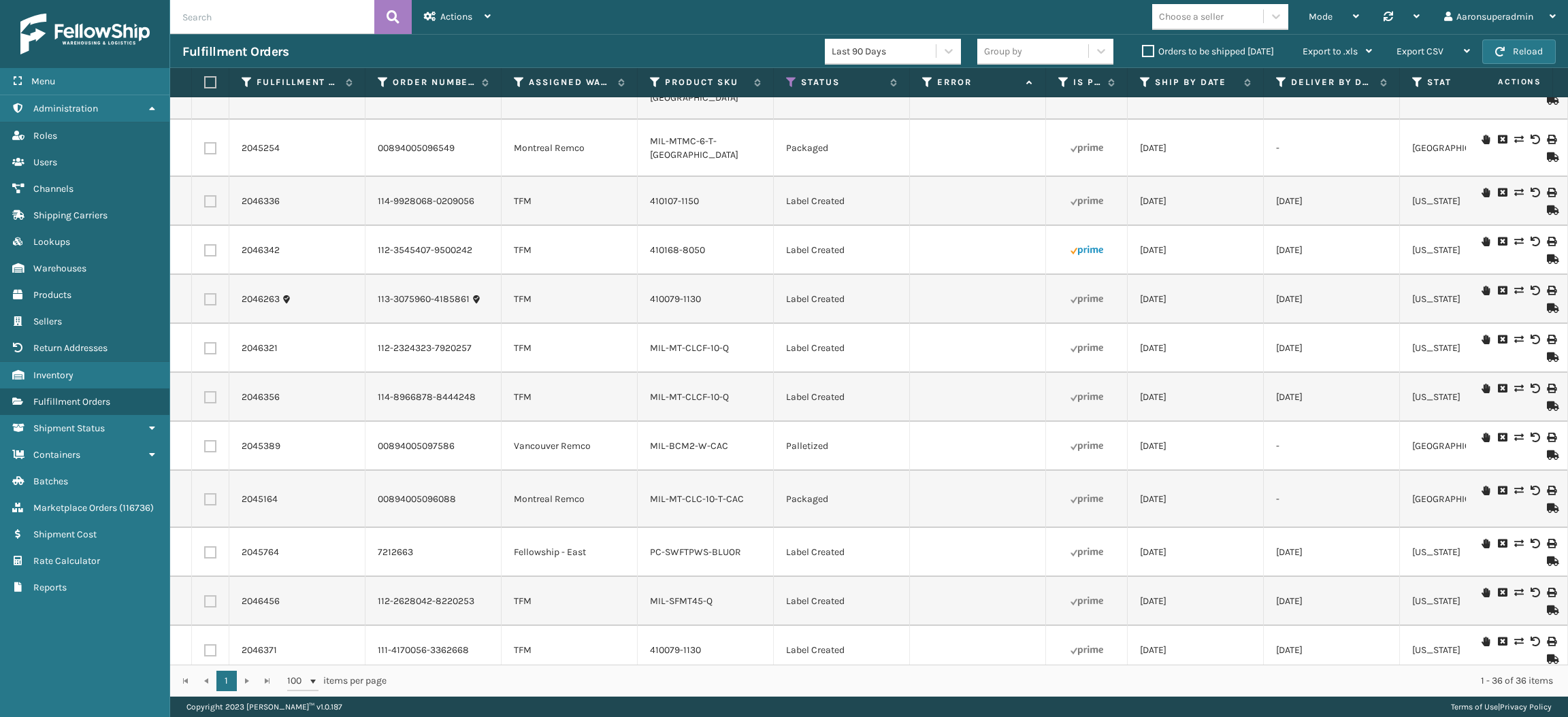
checkbox input "false"
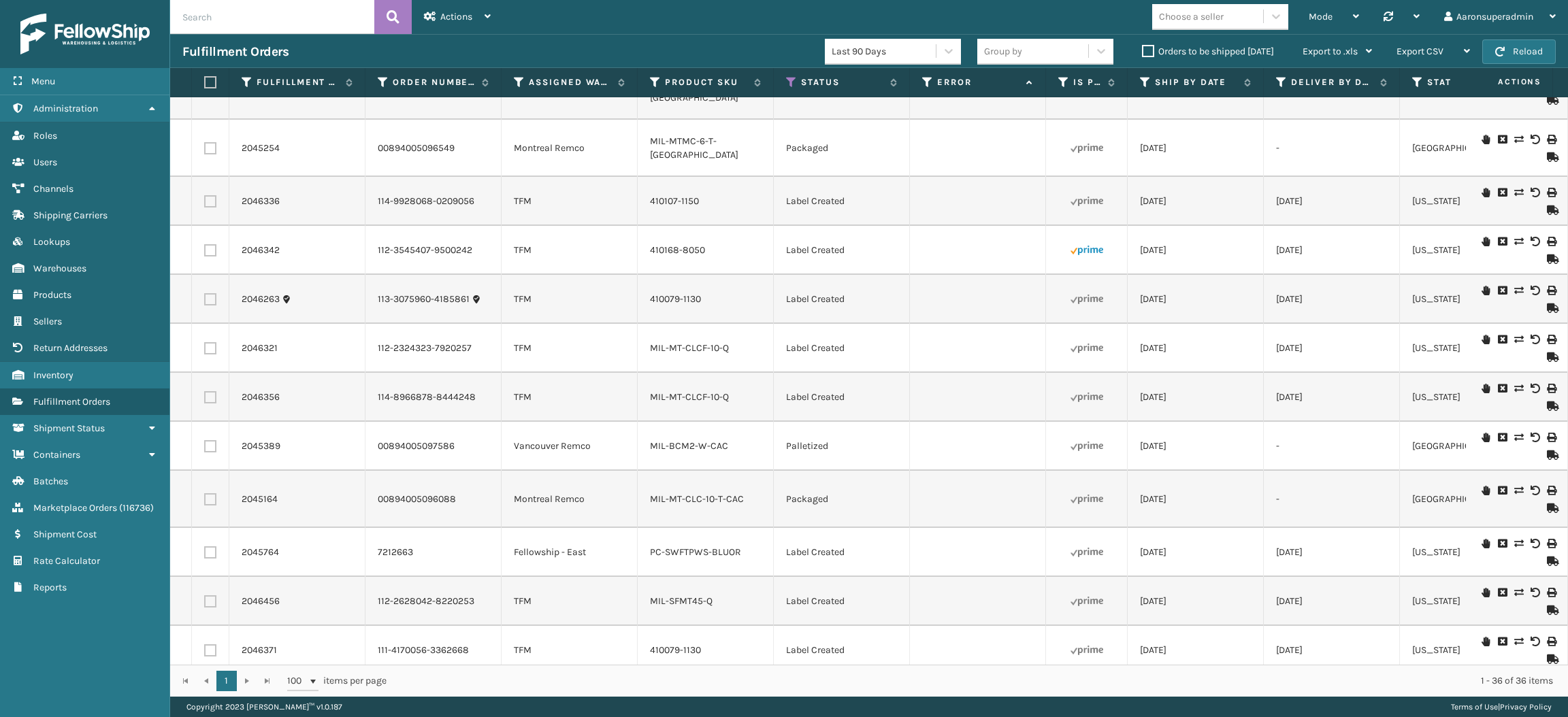
checkbox input "false"
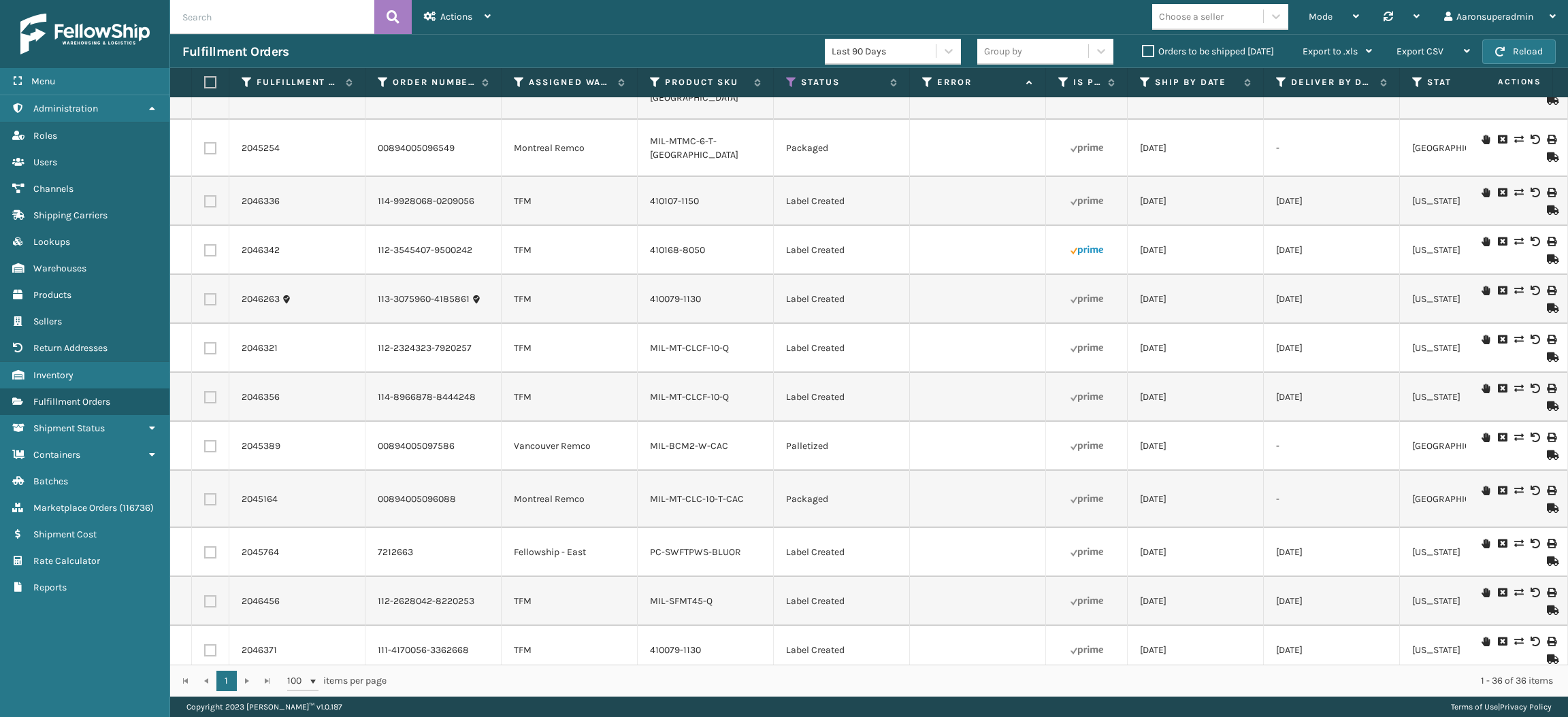
checkbox input "false"
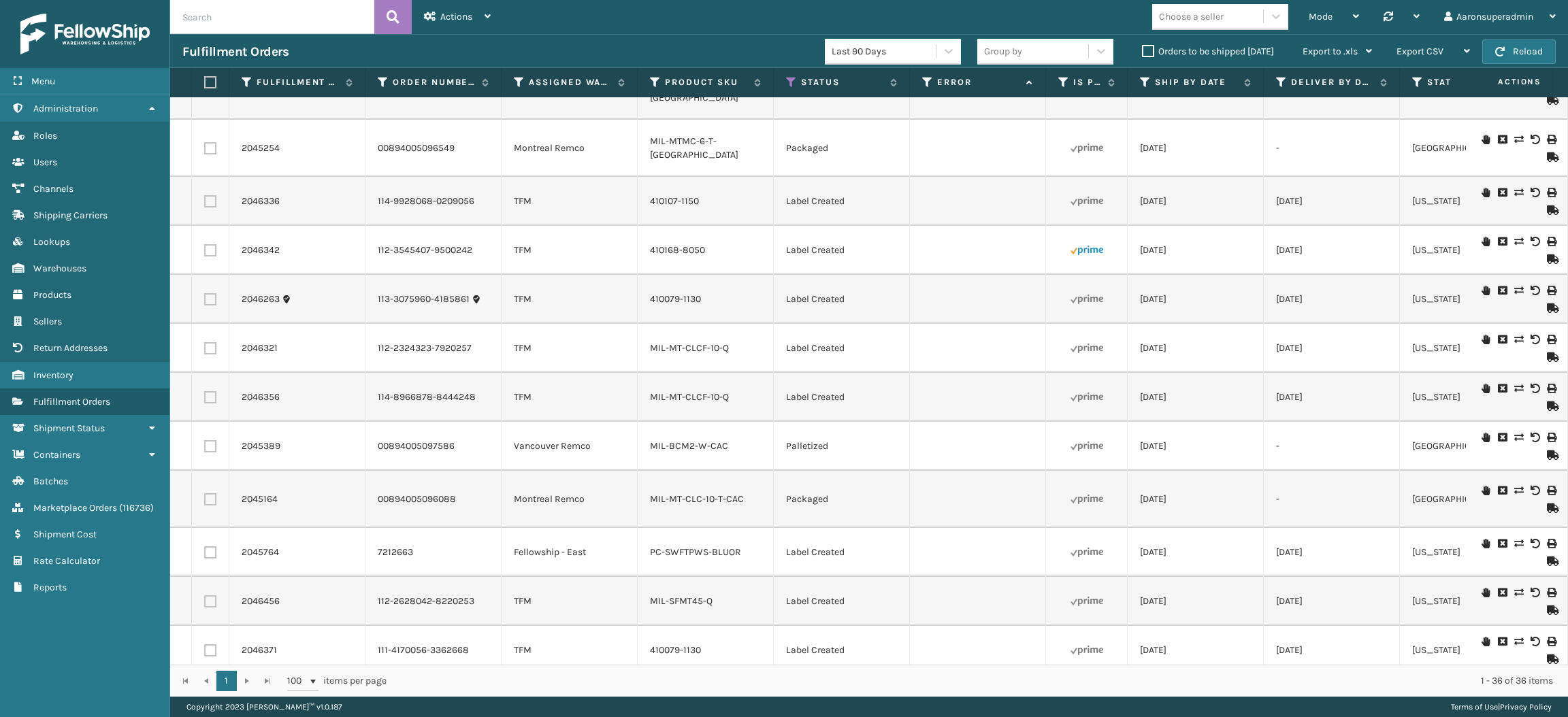
checkbox input "false"
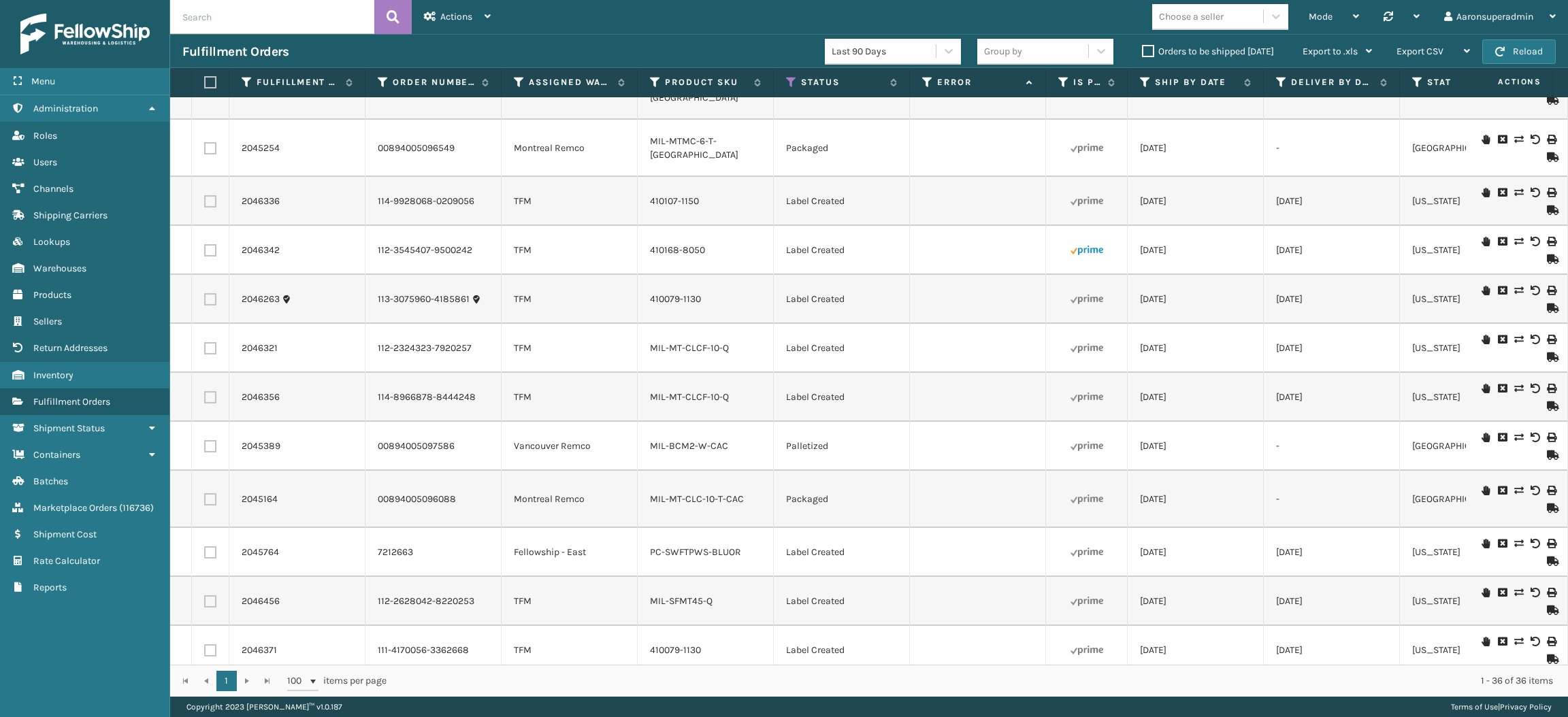
checkbox input "false"
